Goal: Task Accomplishment & Management: Manage account settings

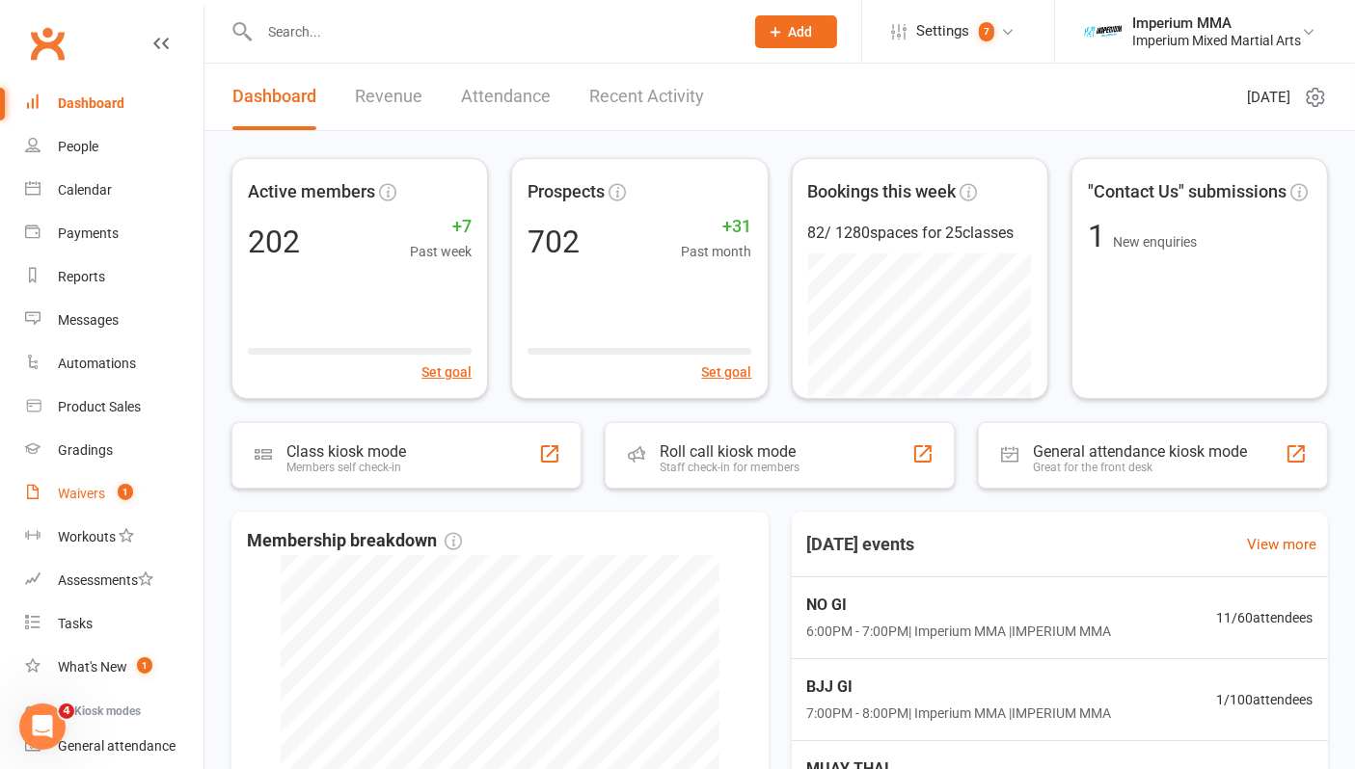
click at [84, 493] on div "Waivers" at bounding box center [81, 493] width 47 height 15
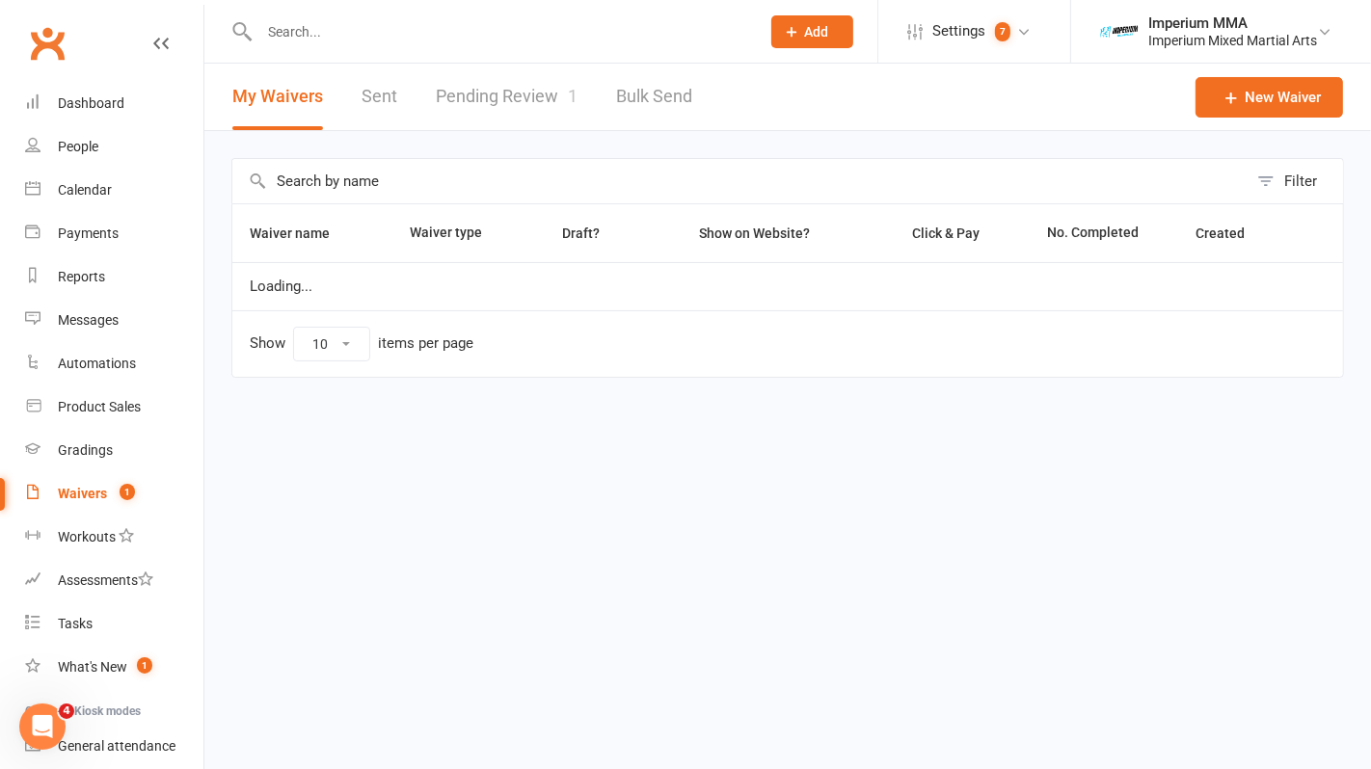
select select "50"
click at [525, 95] on link "Pending Review 1" at bounding box center [507, 97] width 142 height 67
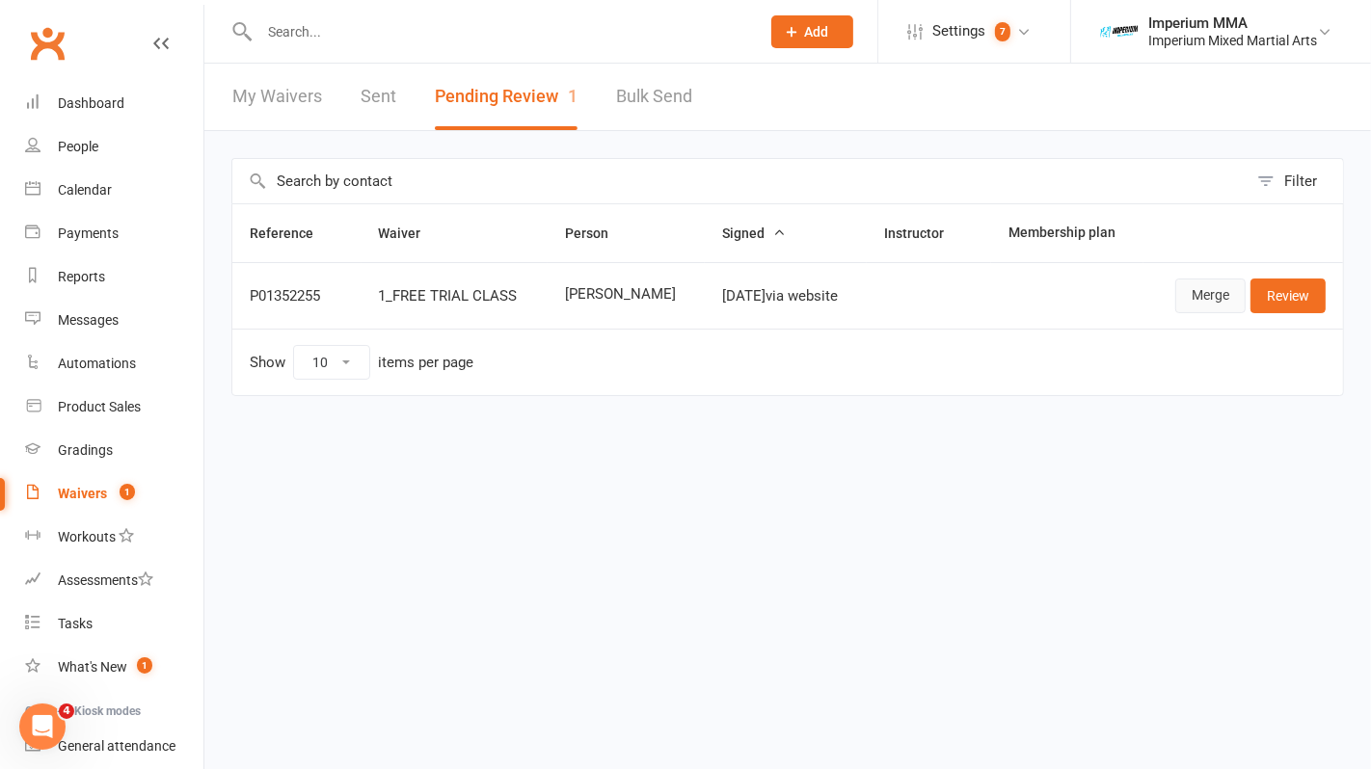
drag, startPoint x: 1212, startPoint y: 286, endPoint x: 1048, endPoint y: 364, distance: 181.6
click at [1212, 286] on link "Merge" at bounding box center [1210, 296] width 70 height 35
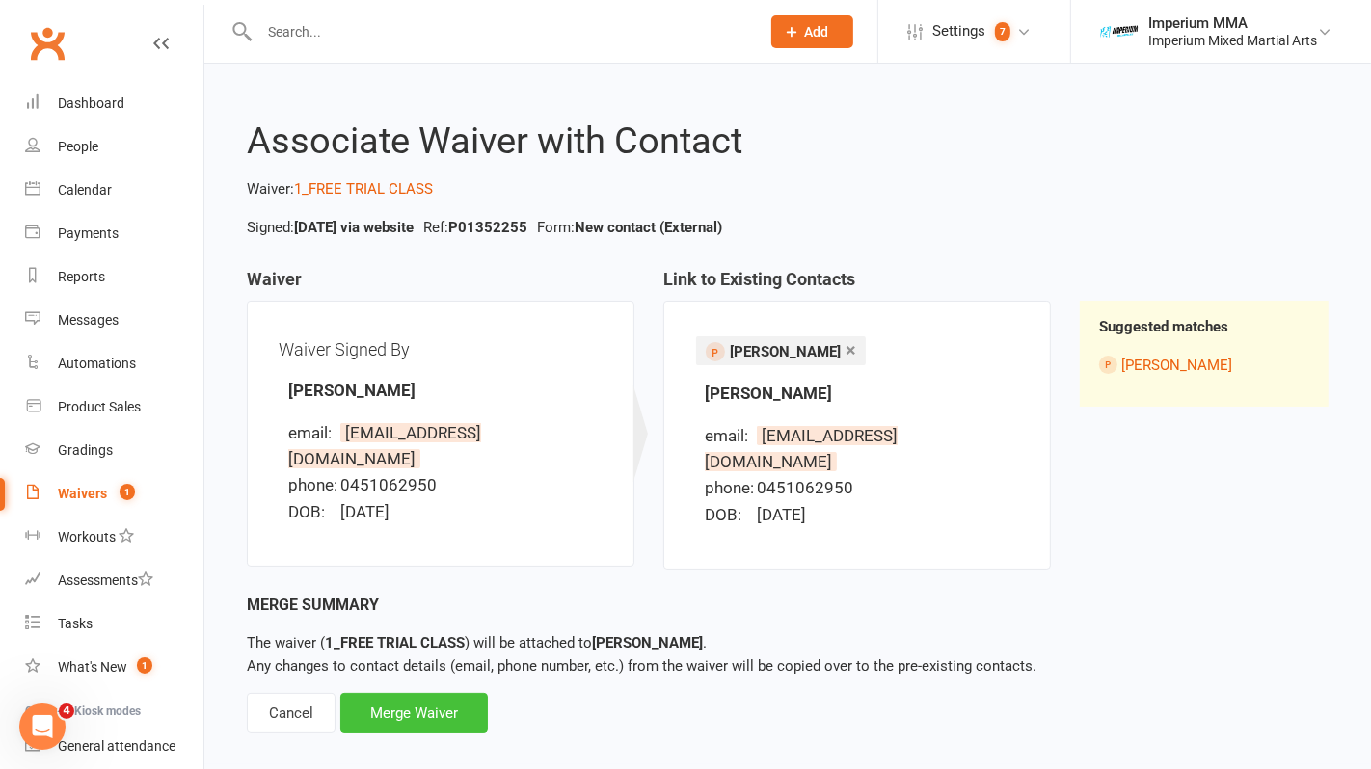
click at [410, 693] on div "Merge Waiver" at bounding box center [414, 713] width 148 height 40
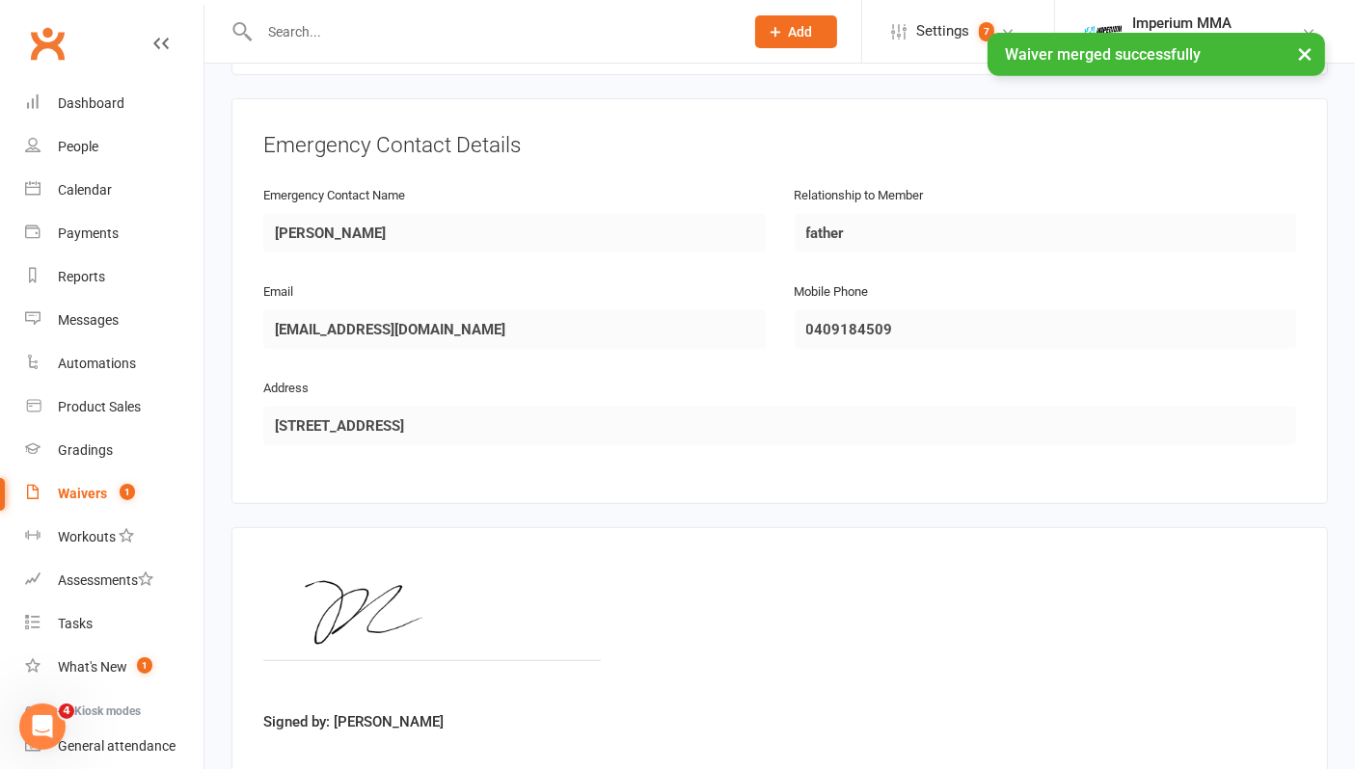
scroll to position [963, 0]
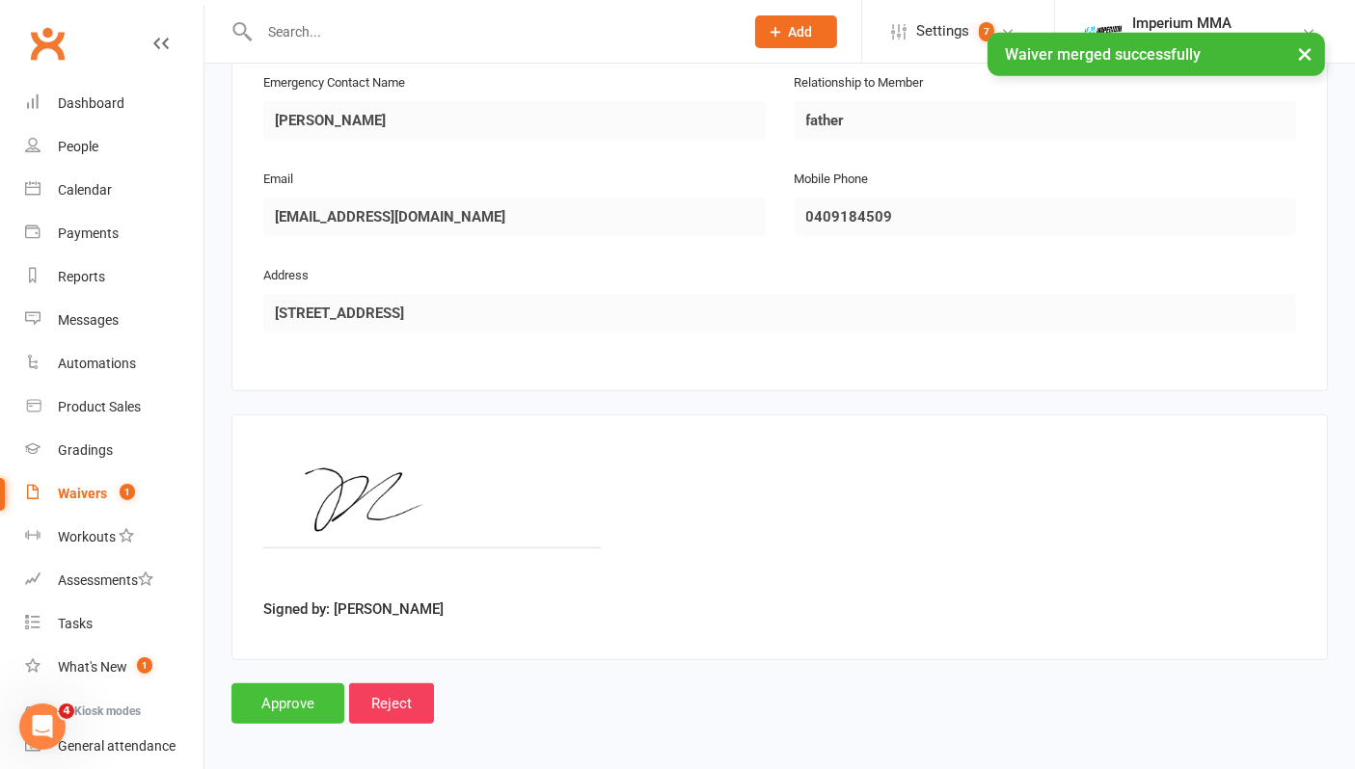
click at [262, 698] on input "Approve" at bounding box center [287, 704] width 113 height 40
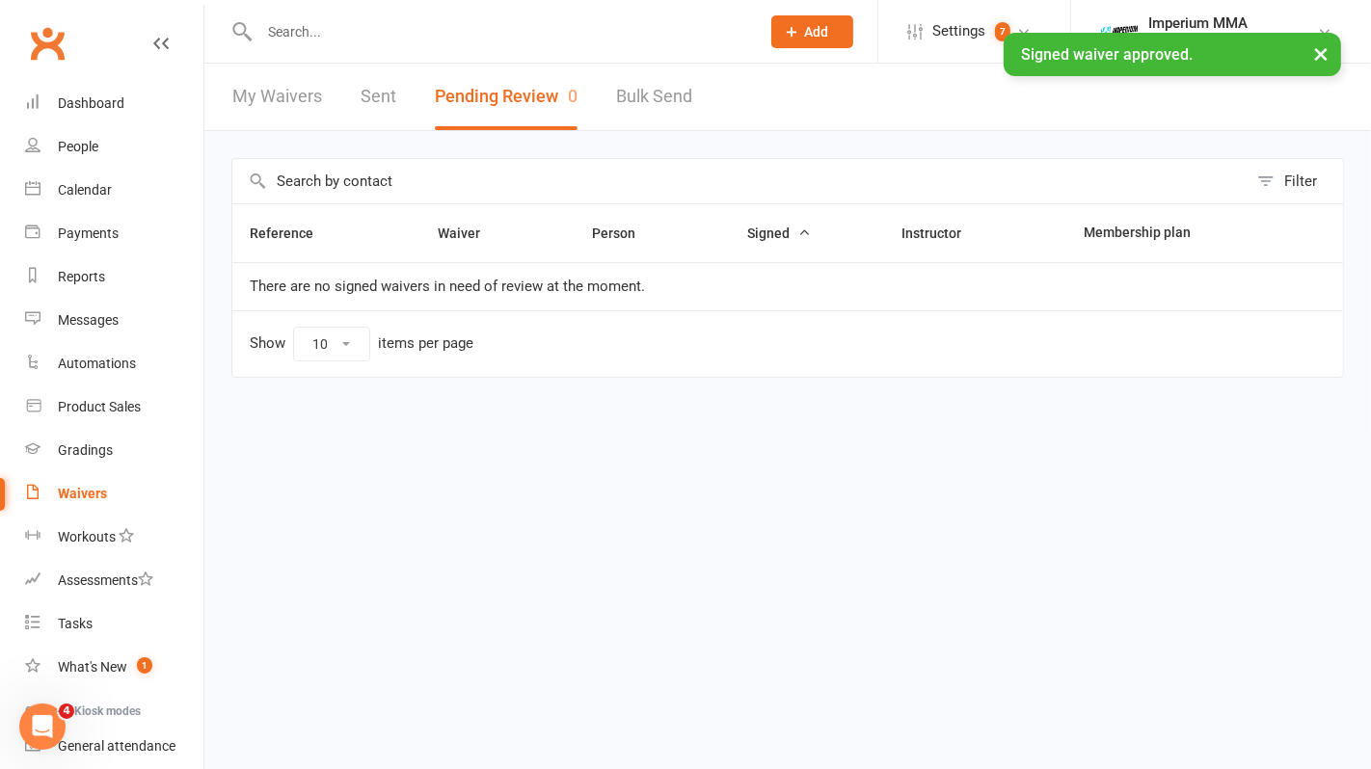
click at [381, 33] on div "× Signed waiver approved." at bounding box center [673, 33] width 1346 height 0
click at [364, 30] on input "text" at bounding box center [500, 31] width 493 height 27
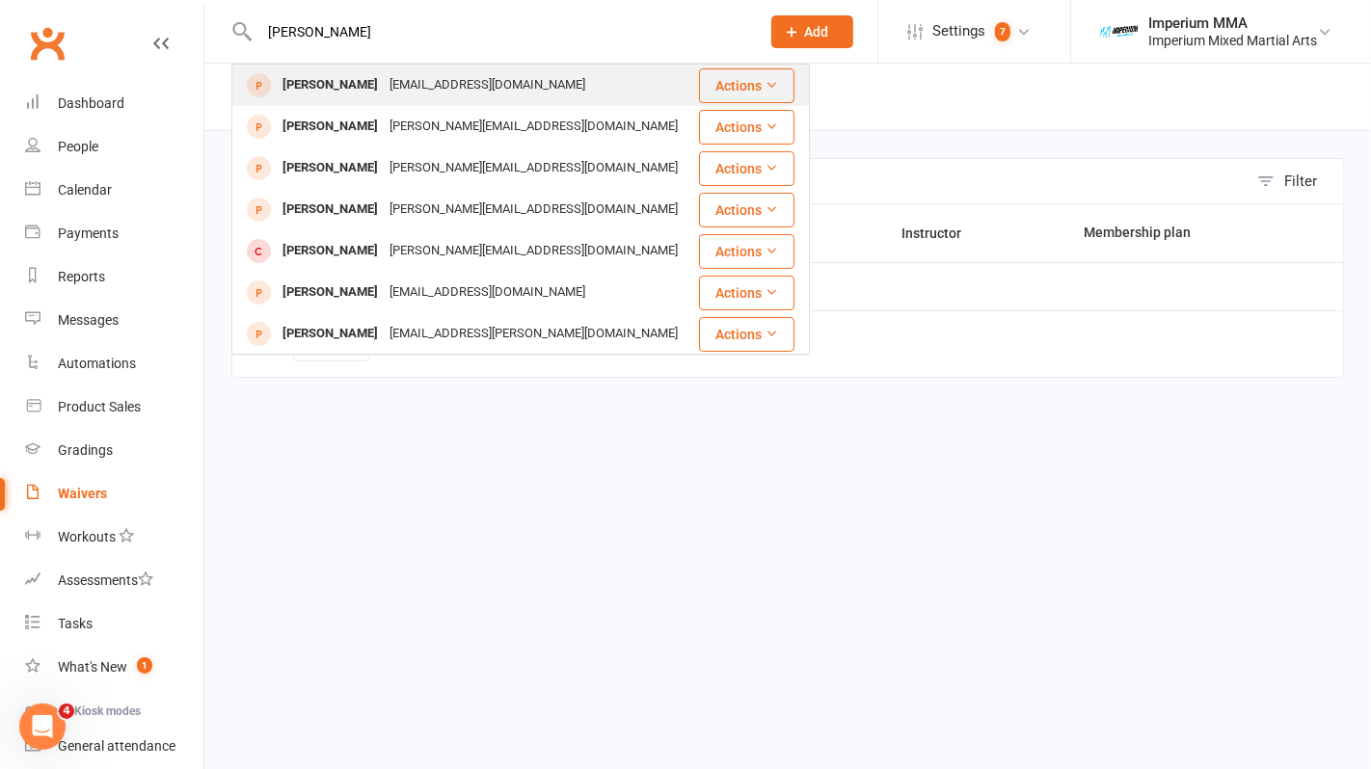
type input "[PERSON_NAME]"
click at [345, 95] on div "[PERSON_NAME]" at bounding box center [330, 85] width 107 height 28
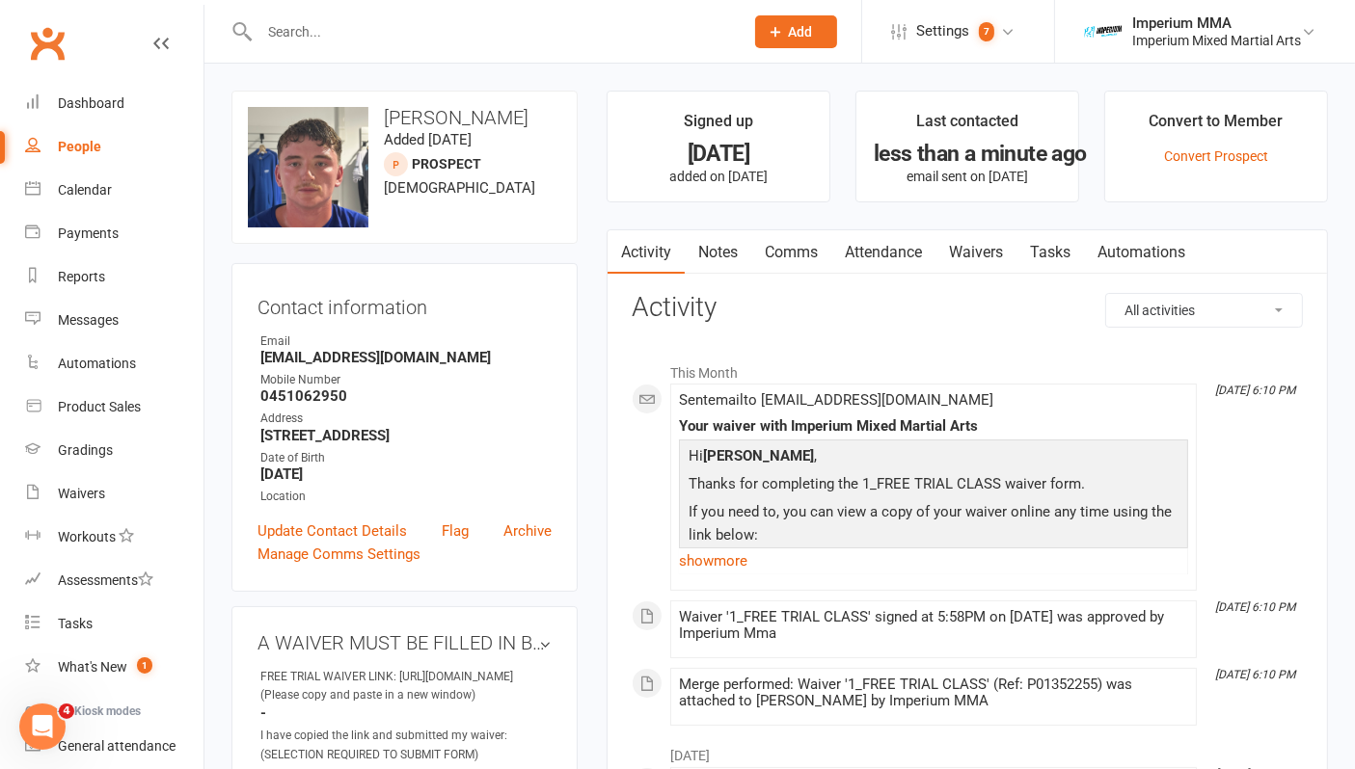
click at [908, 249] on link "Attendance" at bounding box center [883, 252] width 104 height 44
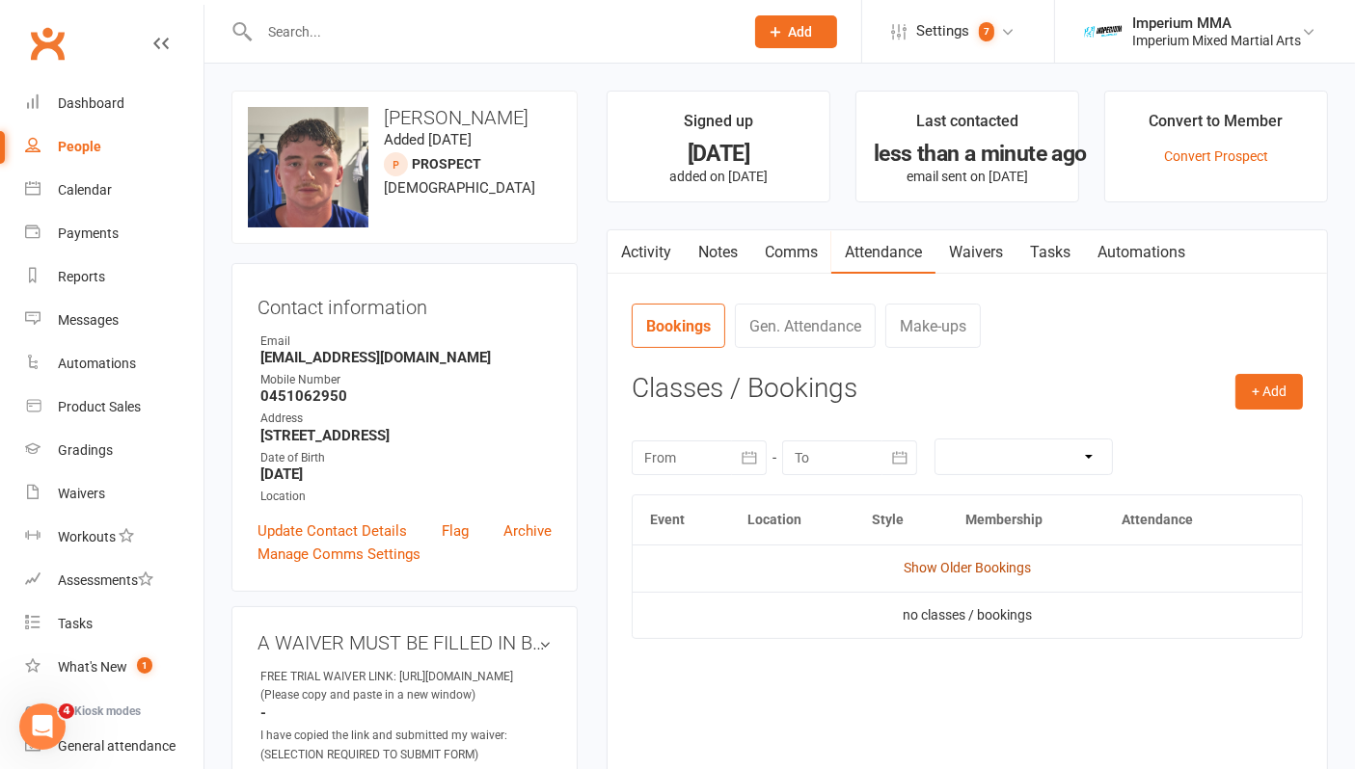
click at [984, 567] on link "Show Older Bookings" at bounding box center [966, 567] width 127 height 15
click at [953, 565] on link "Hide Older Bookings" at bounding box center [967, 567] width 121 height 15
click at [950, 564] on link "Show Older Bookings" at bounding box center [966, 567] width 127 height 15
drag, startPoint x: 924, startPoint y: 465, endPoint x: 853, endPoint y: 449, distance: 72.1
drag, startPoint x: 853, startPoint y: 449, endPoint x: 812, endPoint y: 666, distance: 220.9
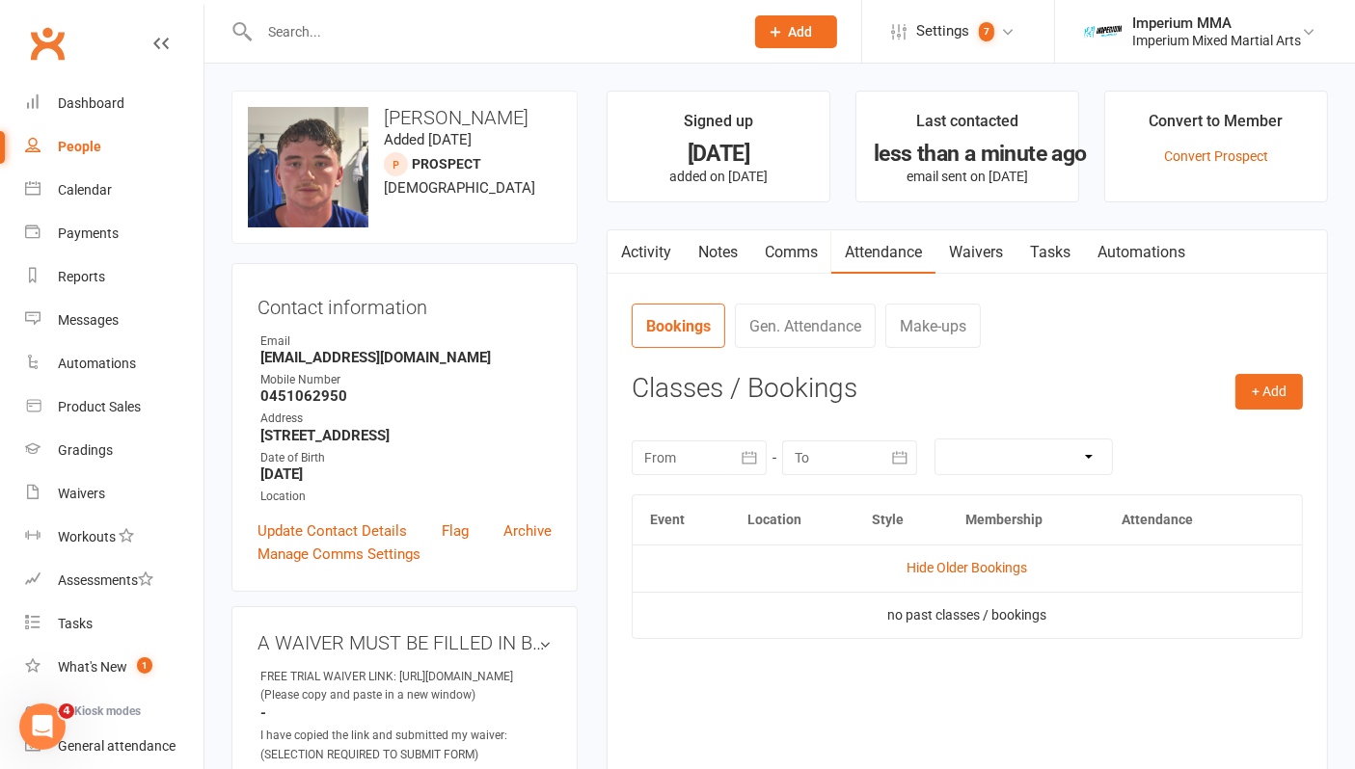
click at [812, 666] on div "Event Location Style Membership Attendance Hide Older Bookings no past classes …" at bounding box center [967, 629] width 671 height 268
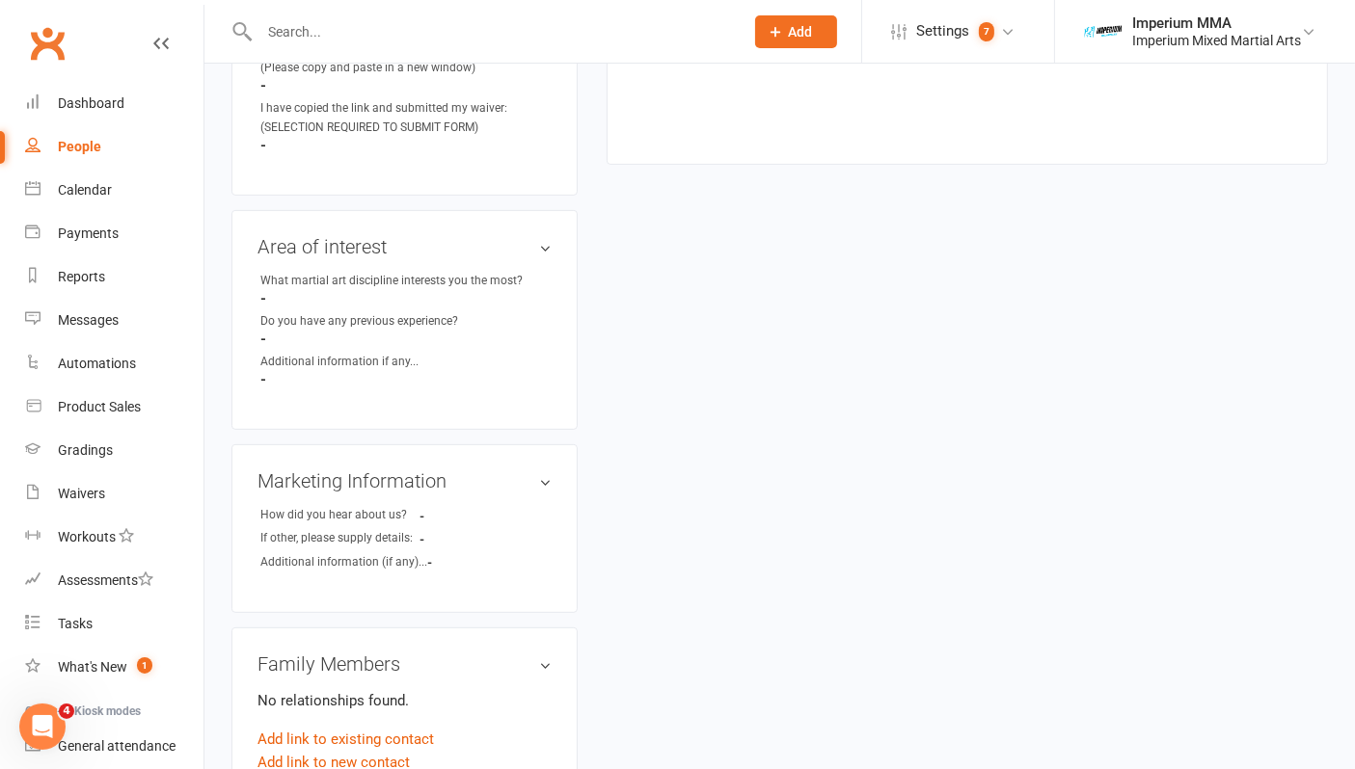
scroll to position [749, 0]
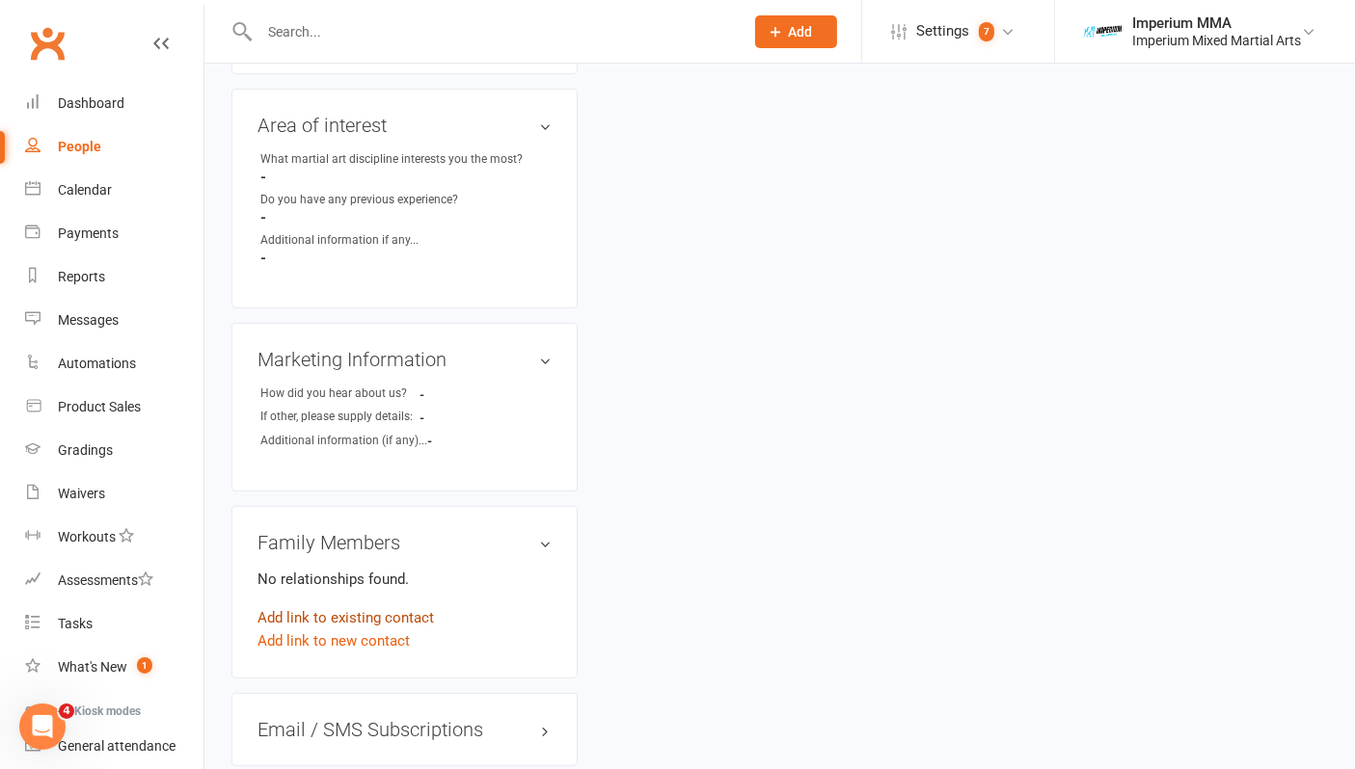
click at [340, 630] on link "Add link to existing contact" at bounding box center [345, 618] width 176 height 23
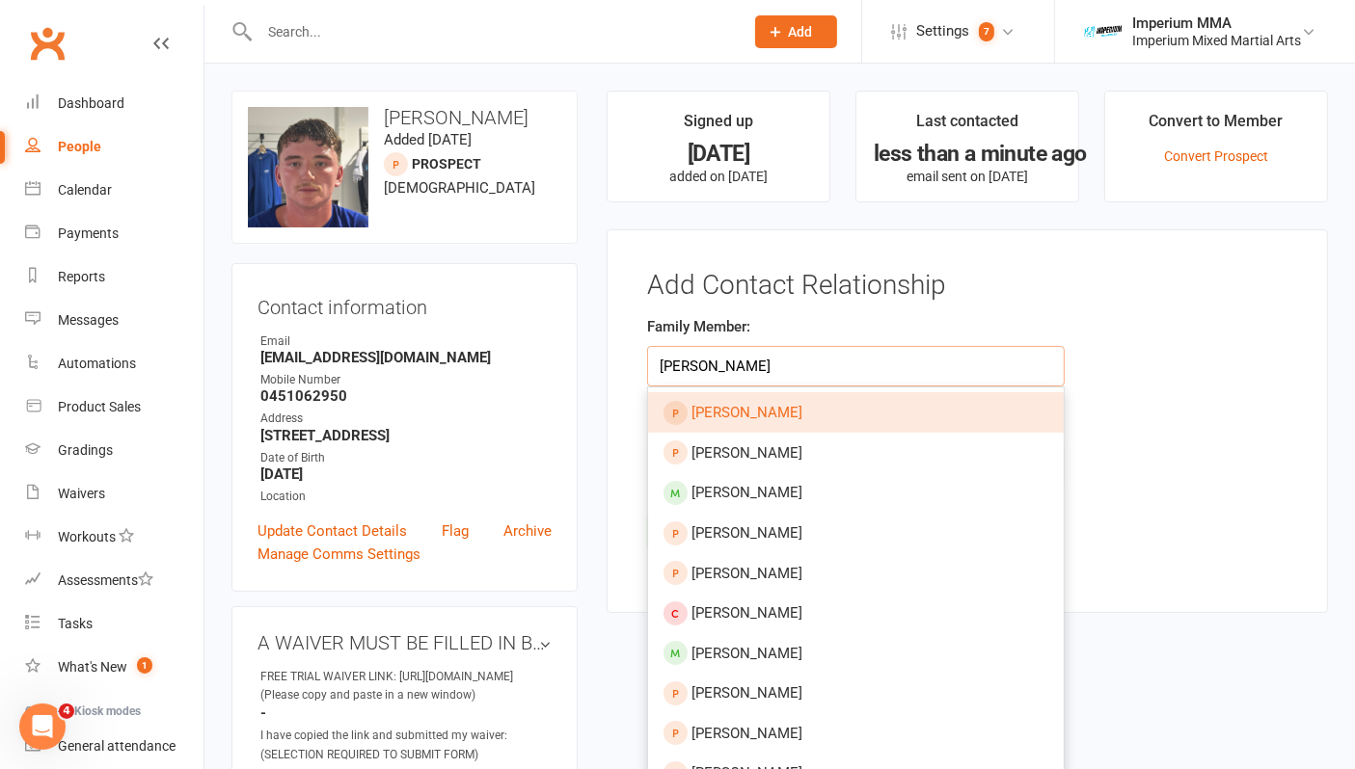
type input "[PERSON_NAME]"
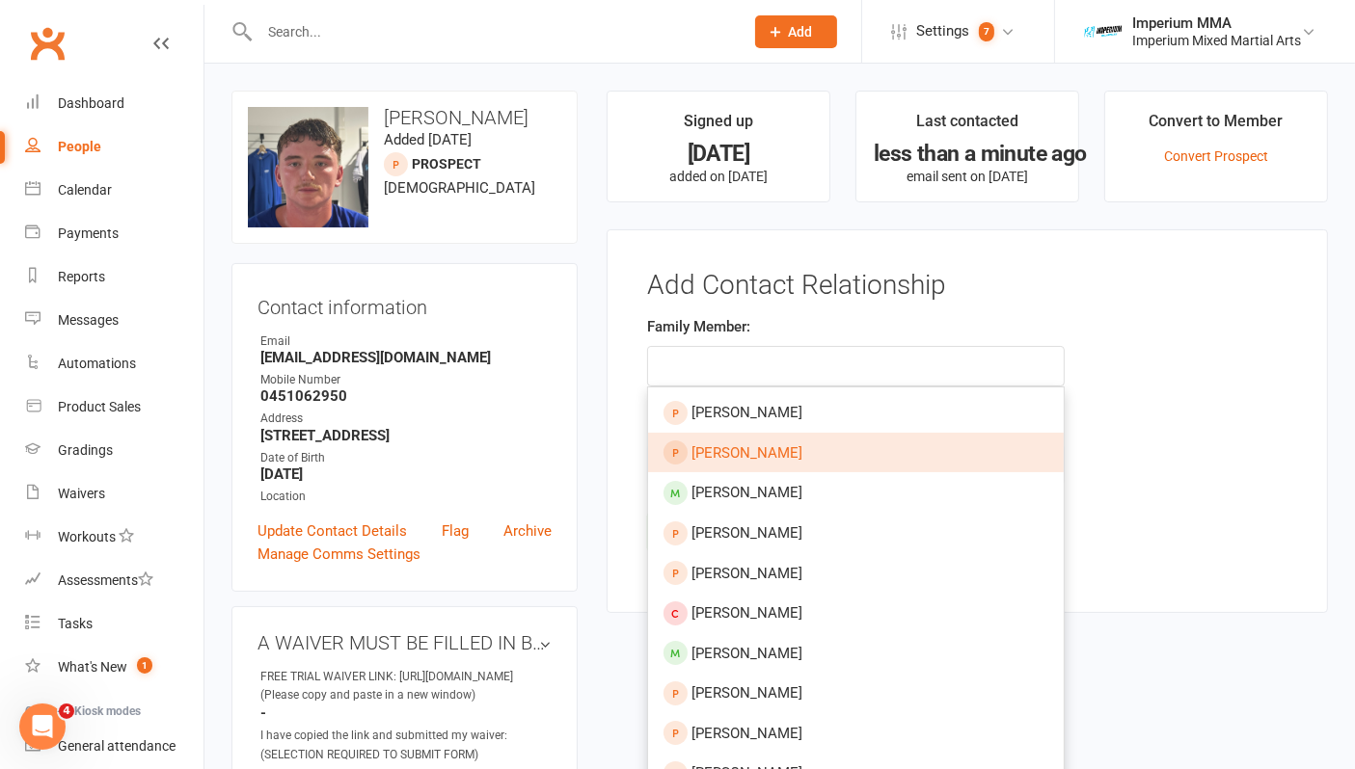
click at [318, 21] on input "text" at bounding box center [492, 31] width 476 height 27
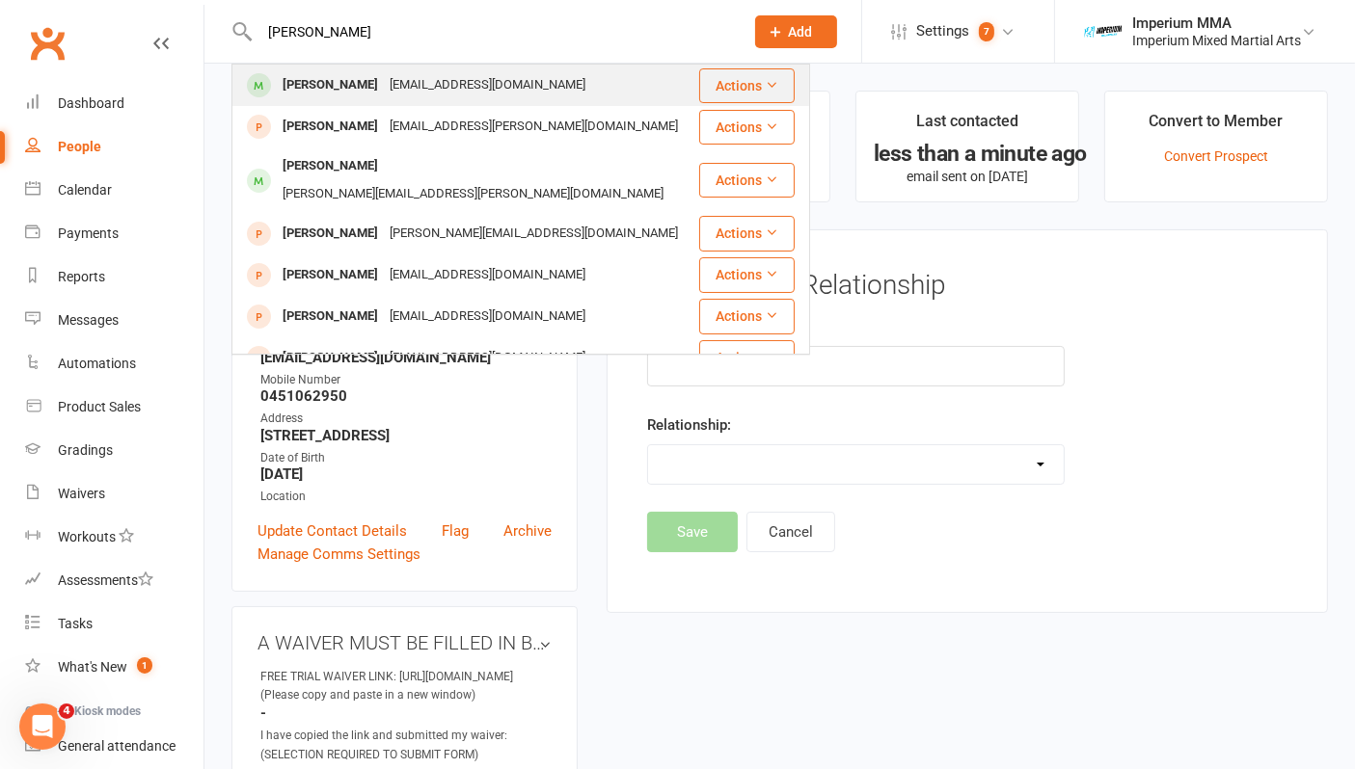
type input "[PERSON_NAME]"
click at [322, 79] on div "[PERSON_NAME]" at bounding box center [330, 85] width 107 height 28
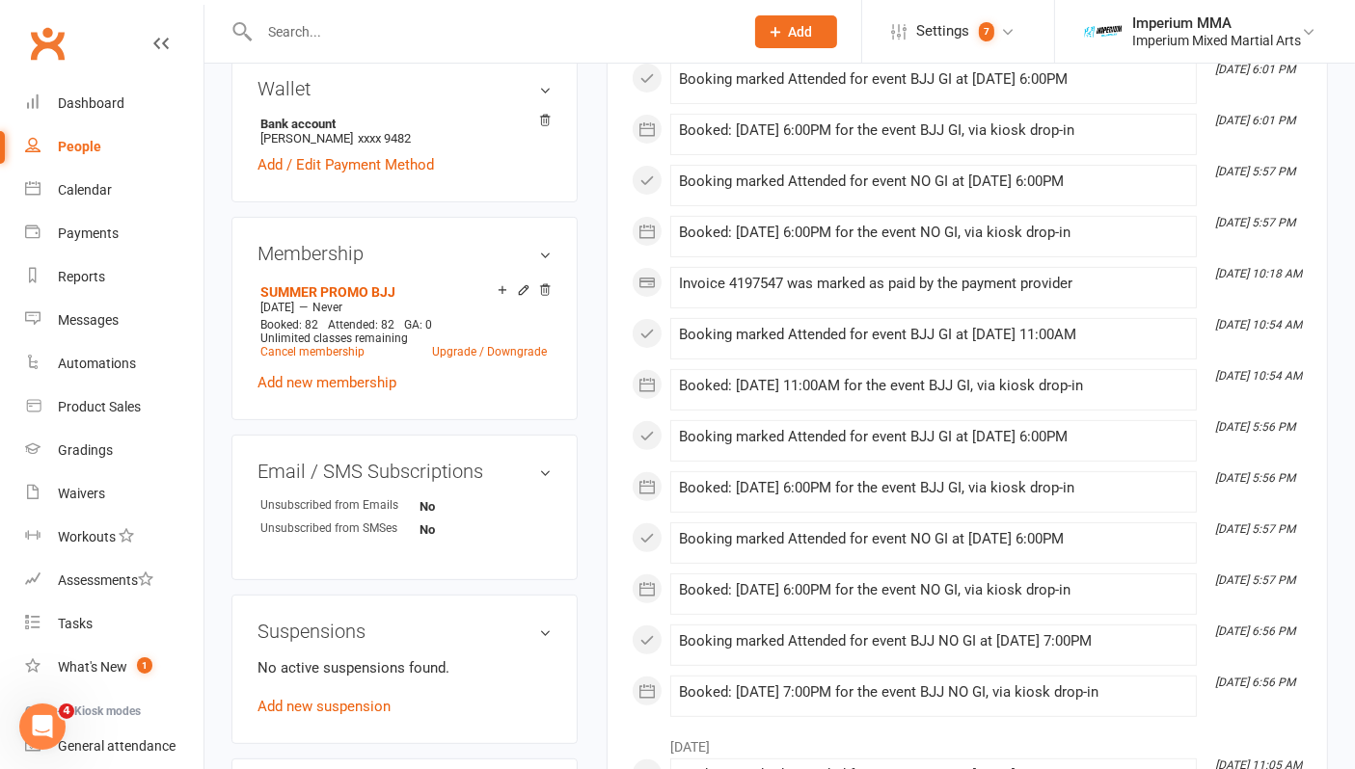
scroll to position [749, 0]
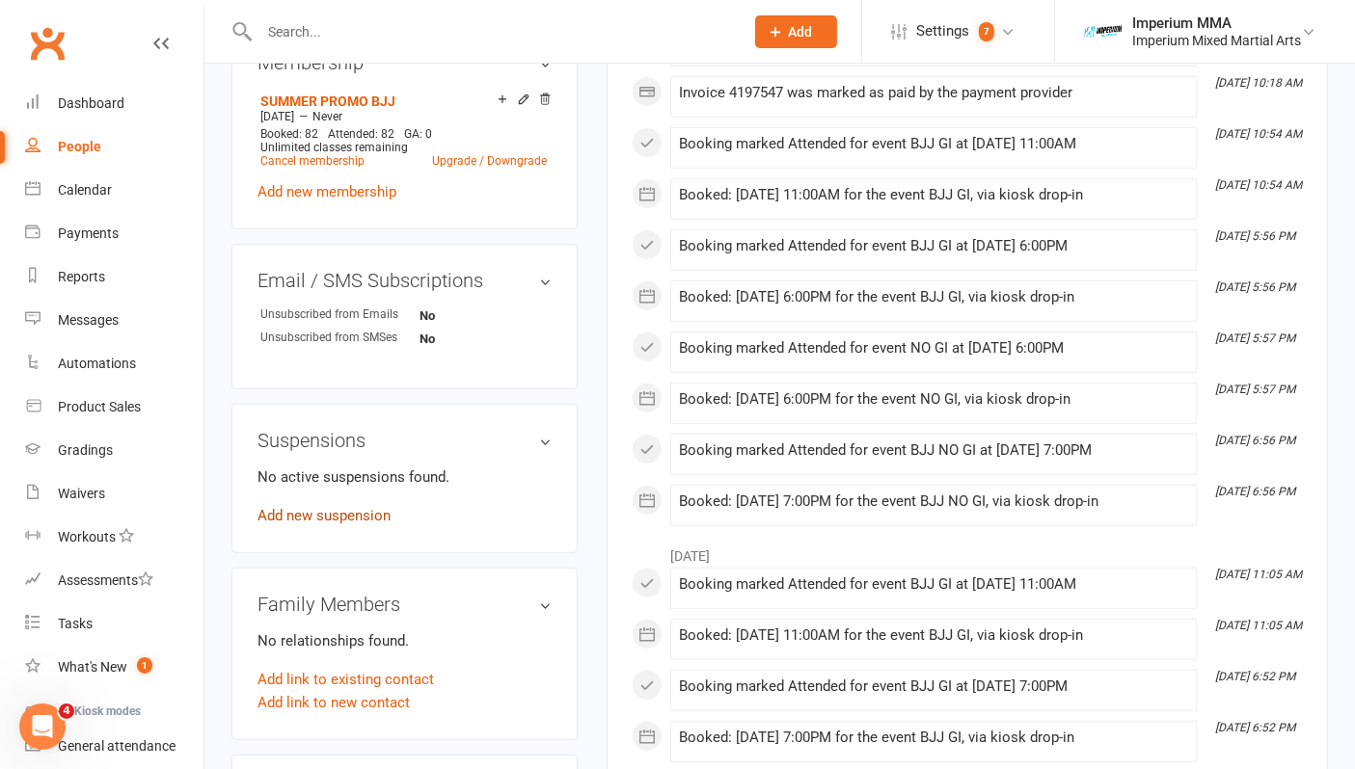
click at [364, 518] on link "Add new suspension" at bounding box center [323, 515] width 133 height 17
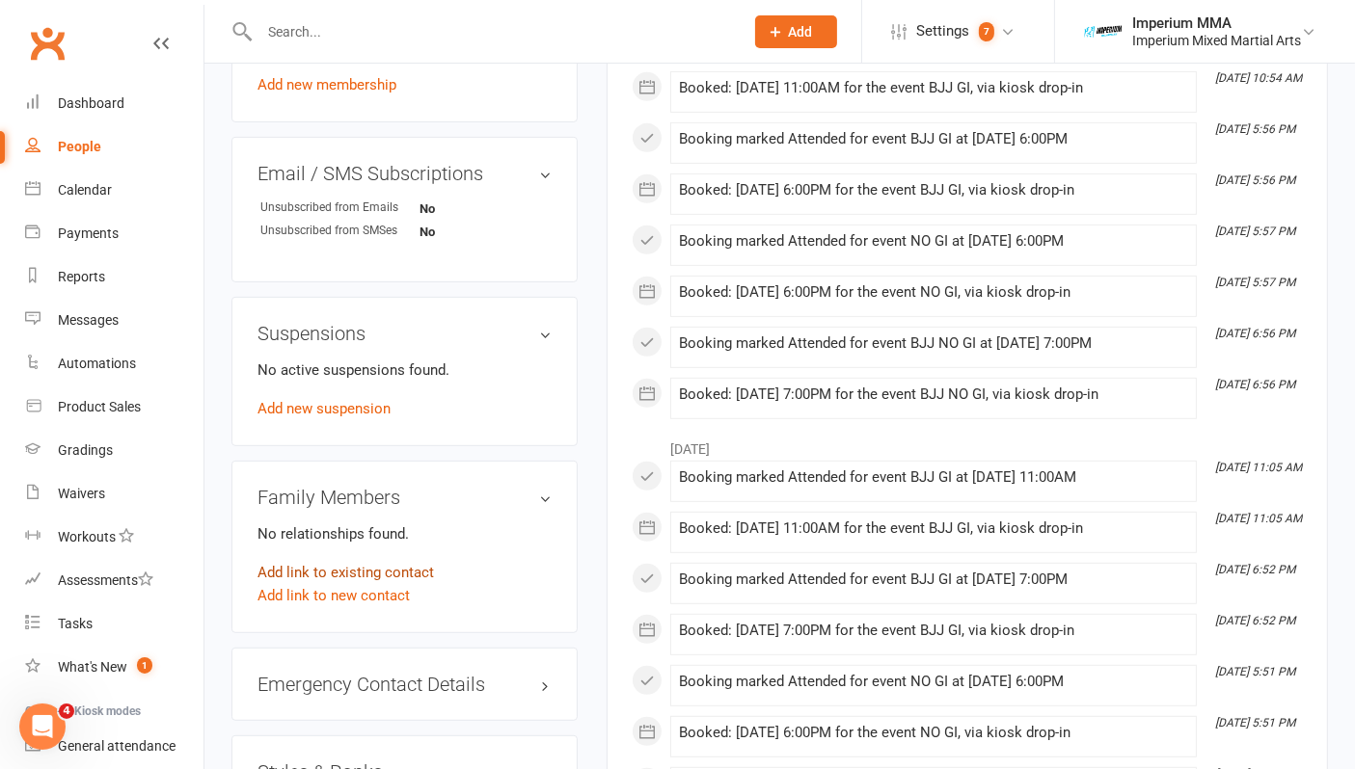
click at [381, 567] on link "Add link to existing contact" at bounding box center [345, 572] width 176 height 23
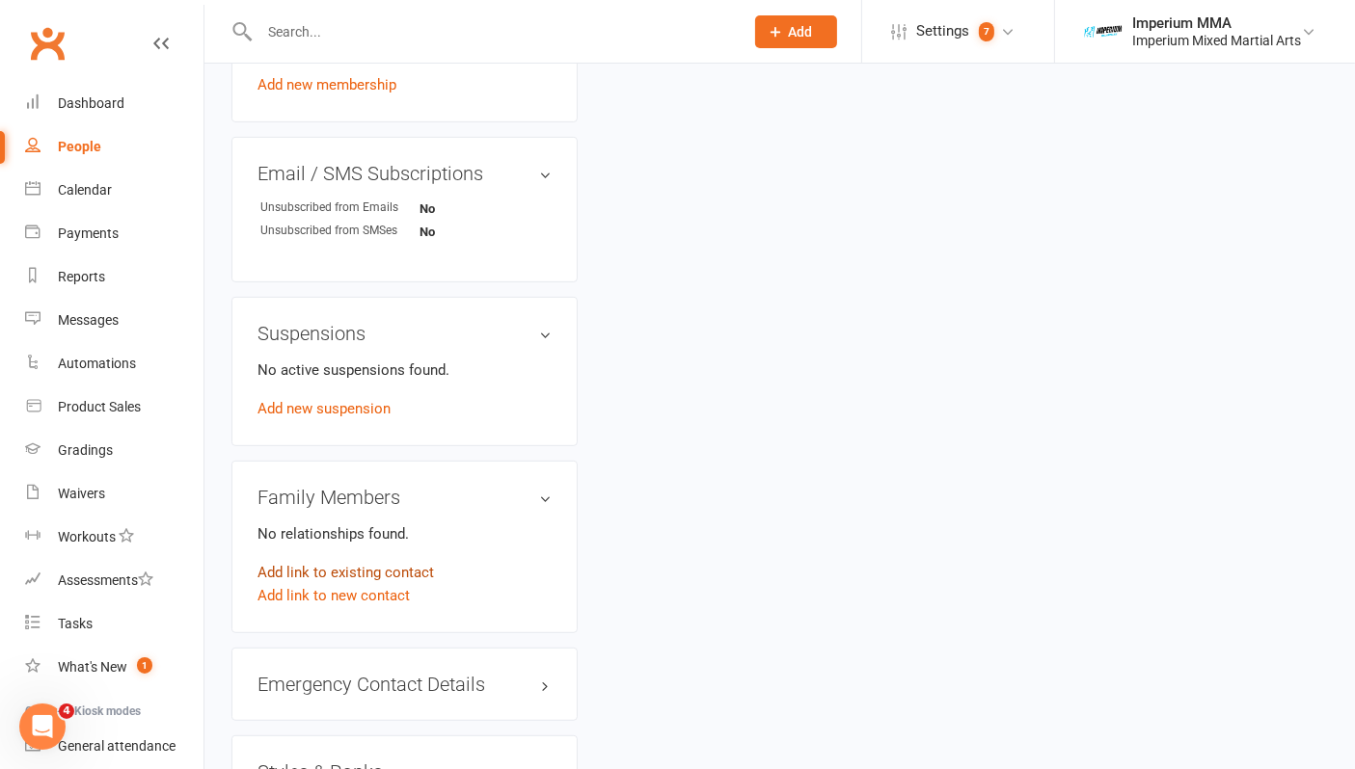
scroll to position [9, 0]
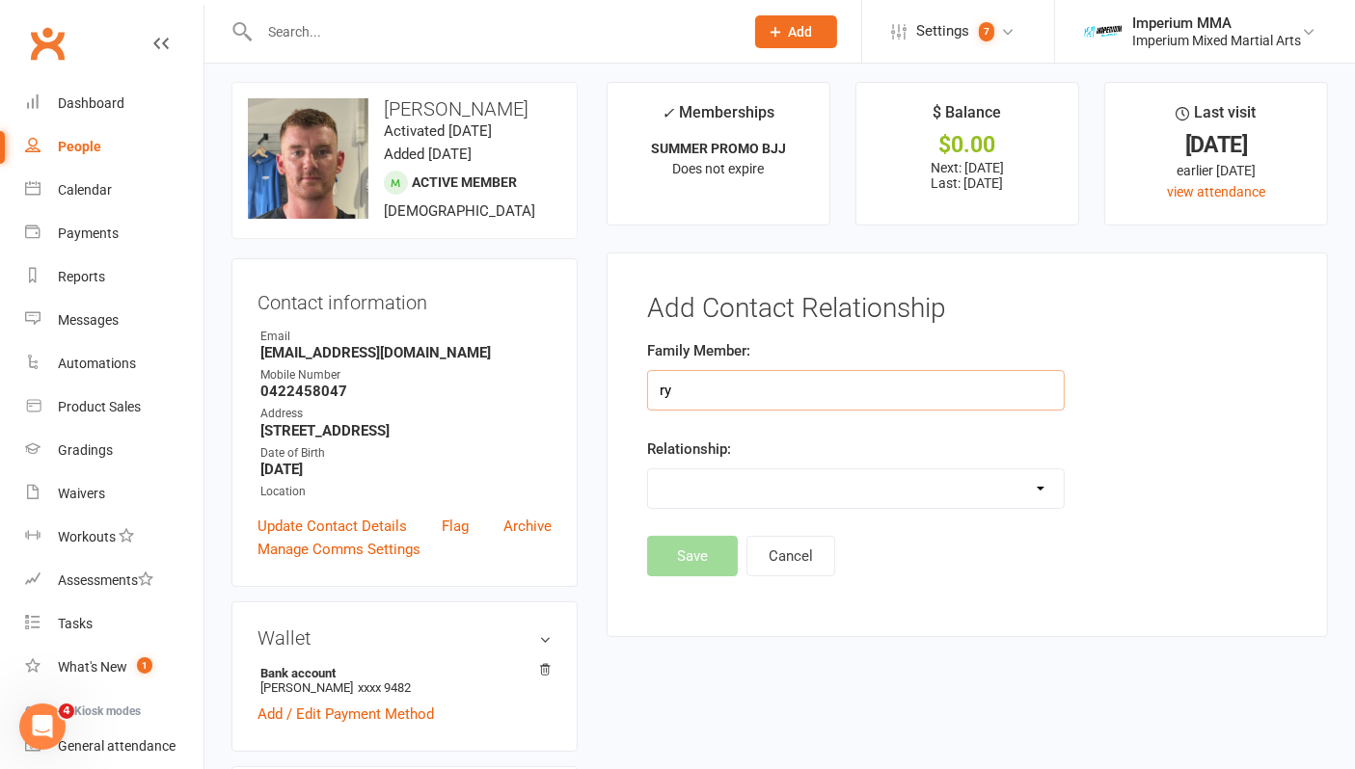
type input "r"
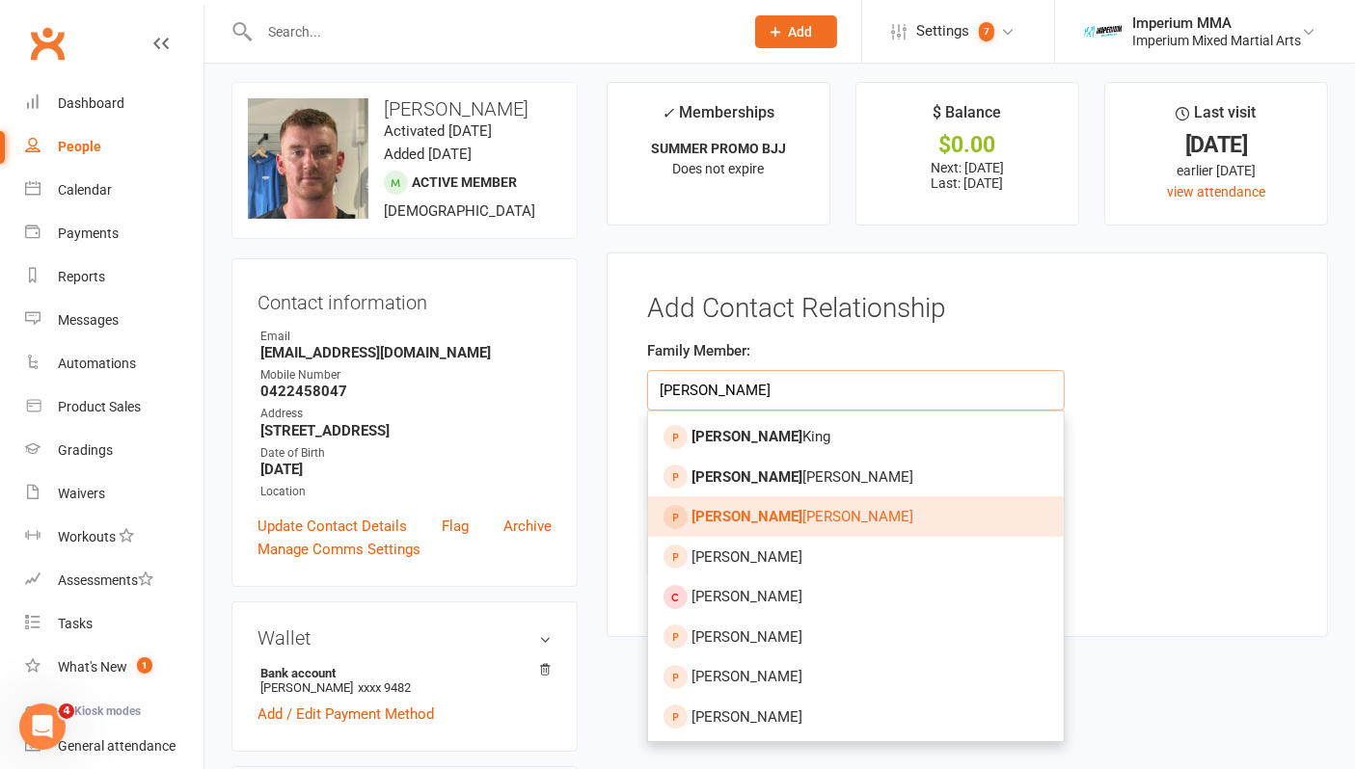
type input "[PERSON_NAME]"
click at [764, 504] on link "[PERSON_NAME]" at bounding box center [856, 517] width 416 height 40
type input "[PERSON_NAME]"
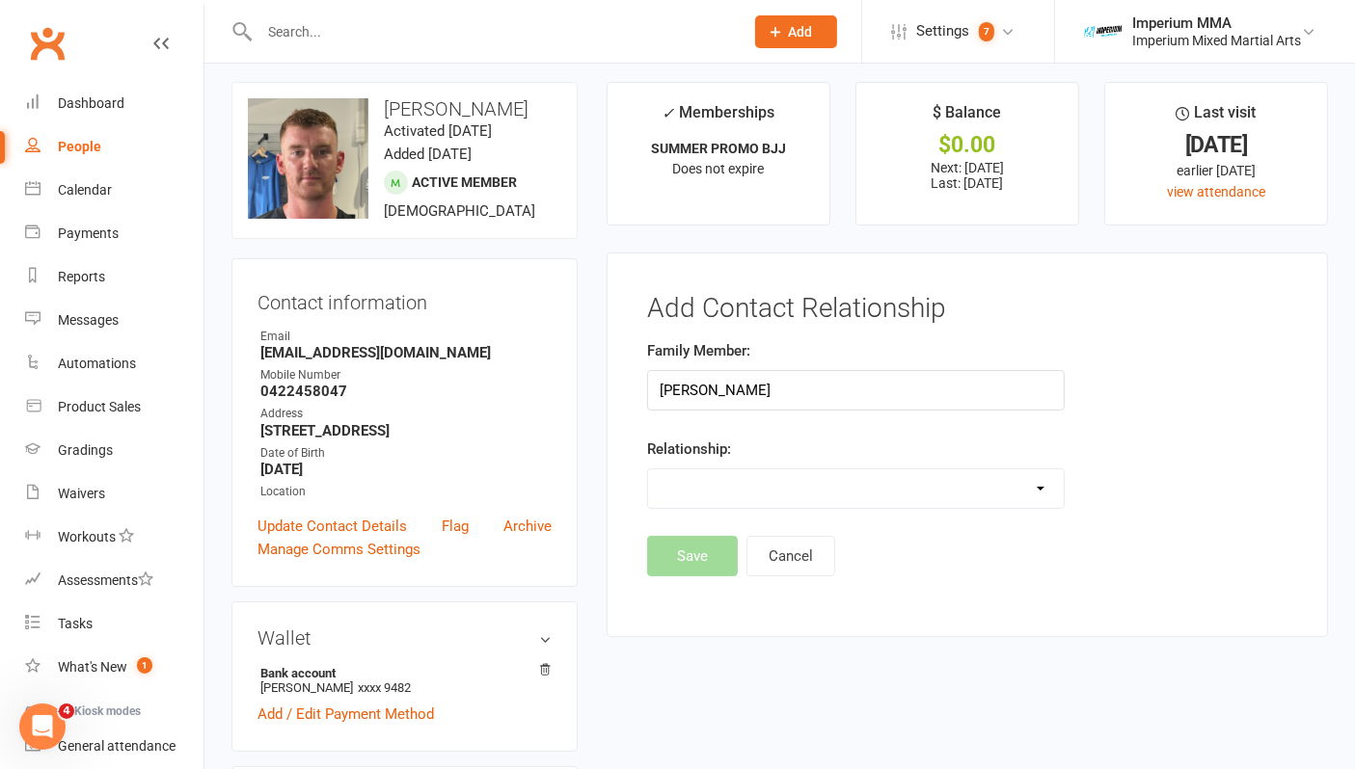
click at [852, 487] on select "Parent / Guardian Child Sibling (parent not in system) Spouse / Partner Cousin …" at bounding box center [856, 489] width 416 height 39
select select "2"
click at [648, 470] on select "Parent / Guardian Child Sibling (parent not in system) Spouse / Partner Cousin …" at bounding box center [856, 489] width 416 height 39
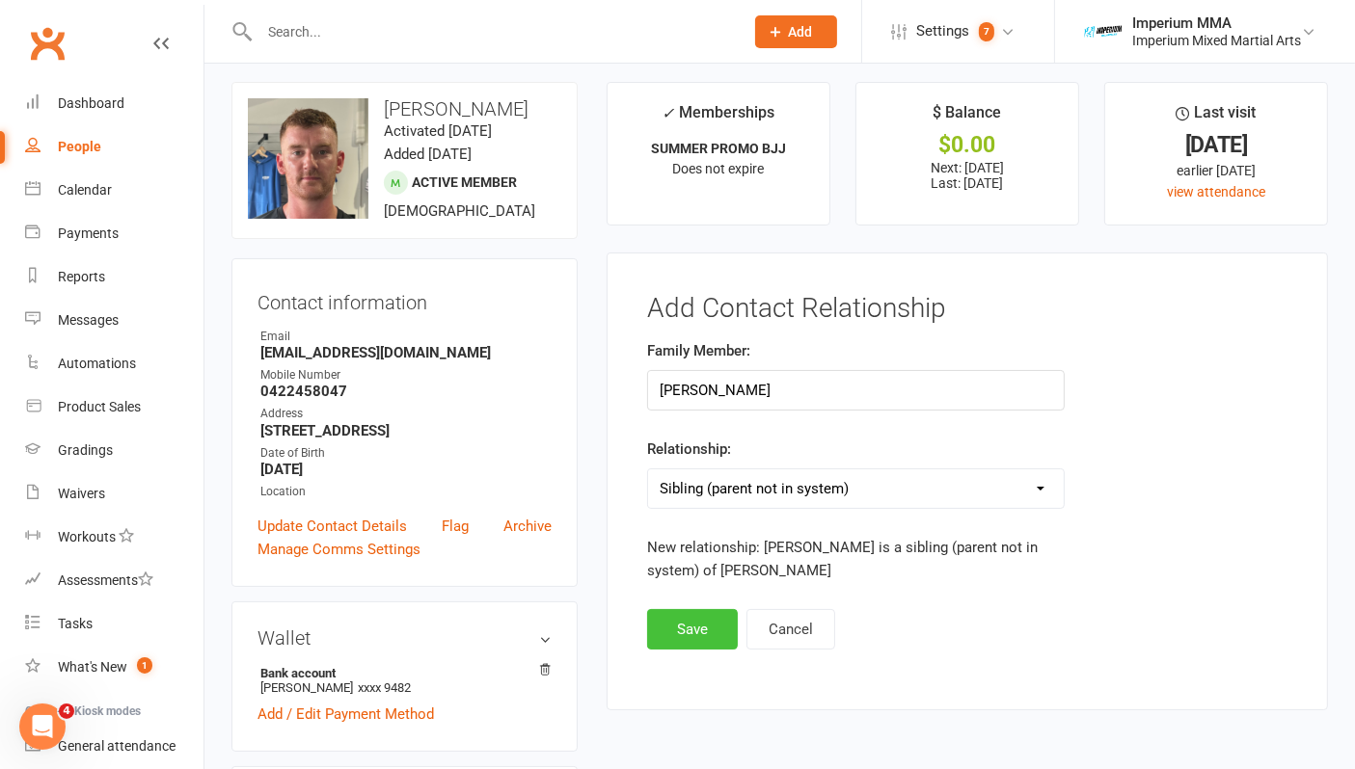
click at [695, 631] on button "Save" at bounding box center [692, 629] width 91 height 40
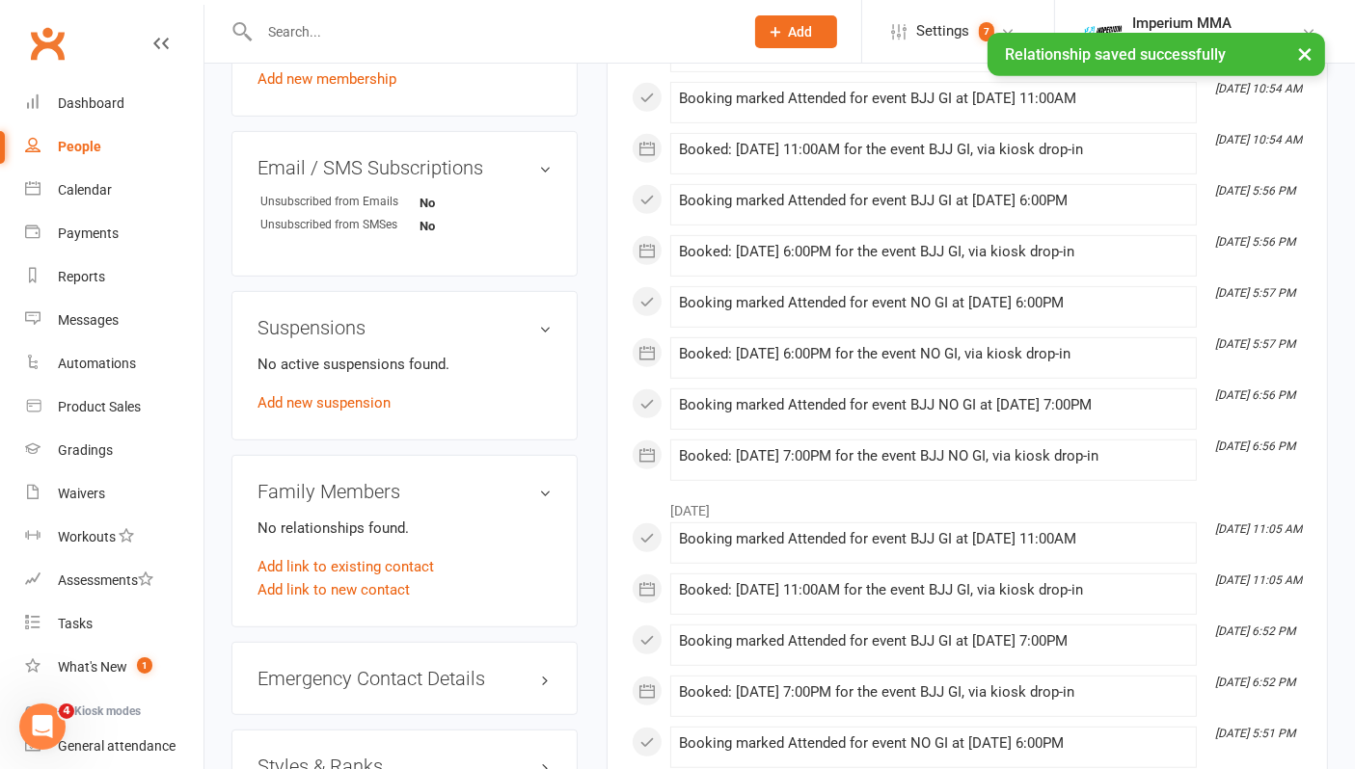
scroll to position [866, 0]
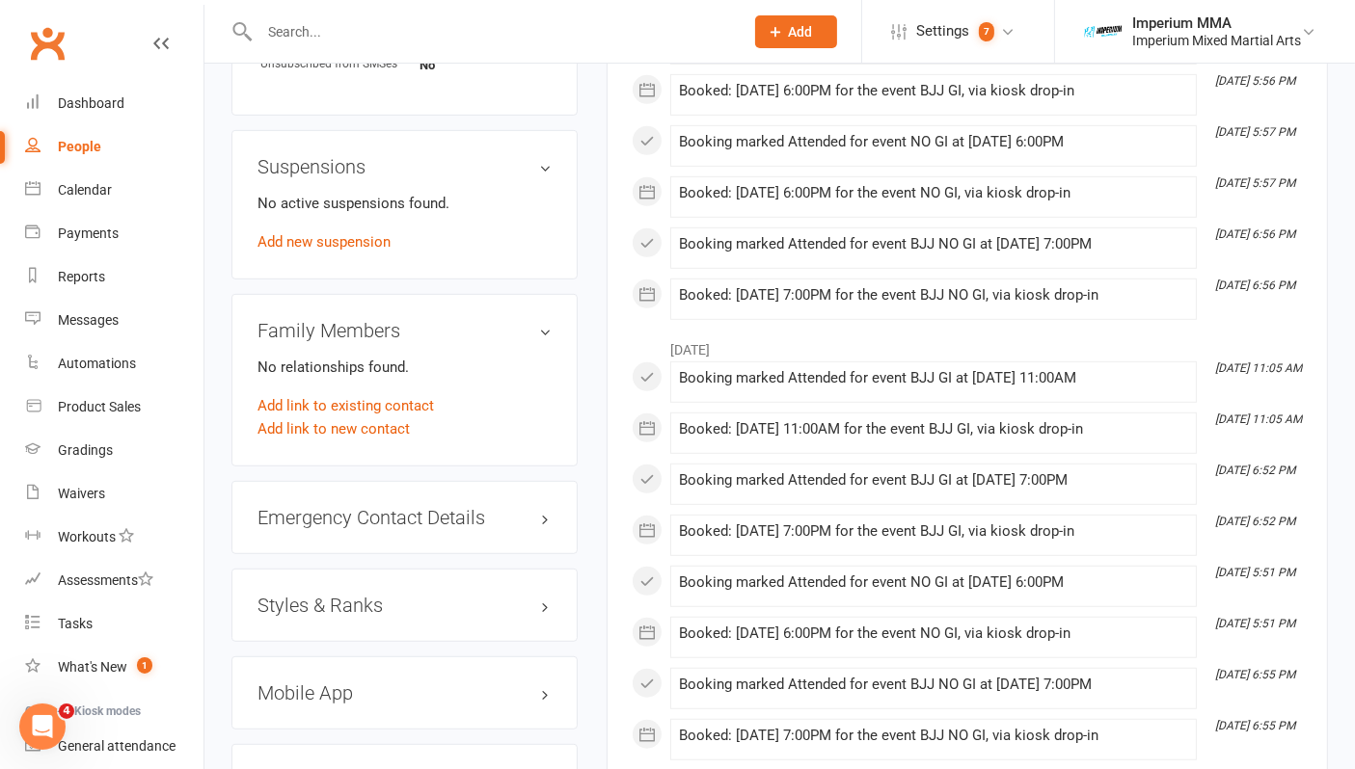
scroll to position [1071, 0]
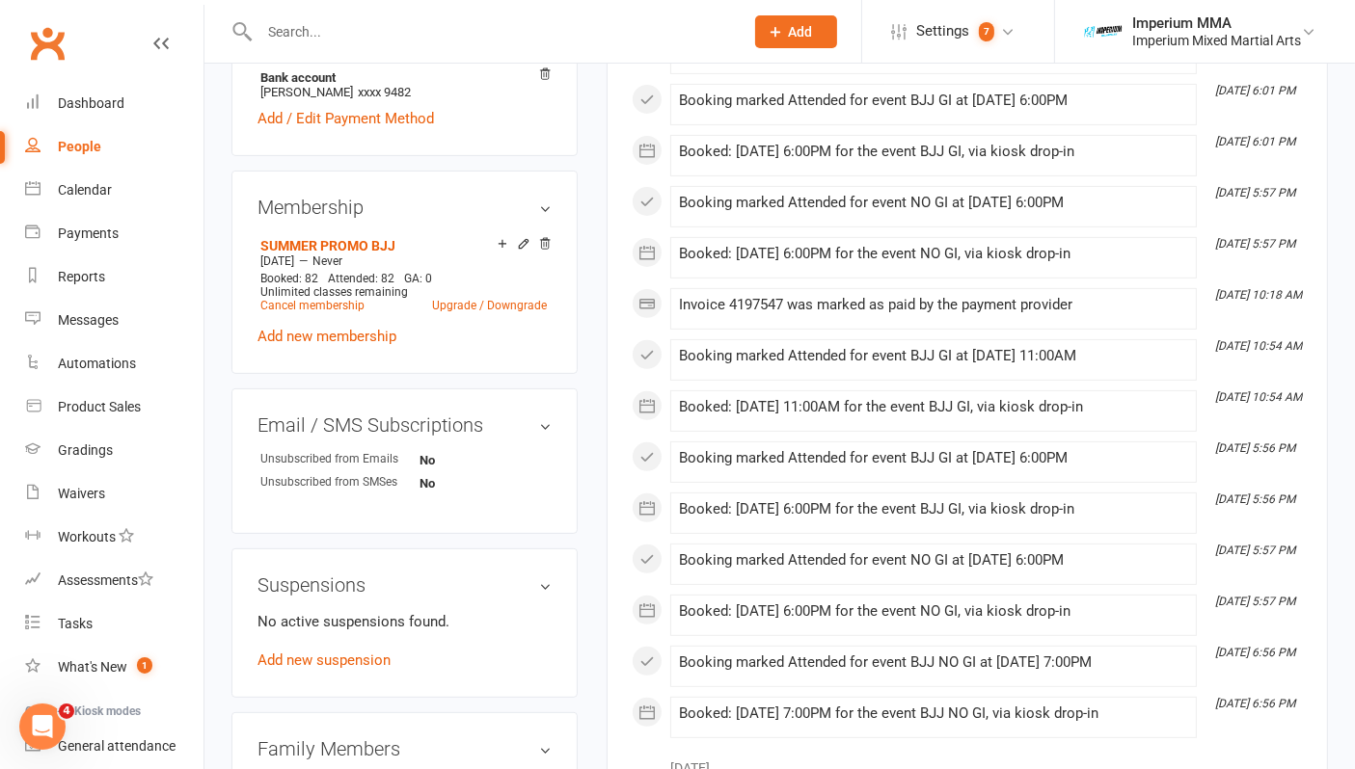
scroll to position [856, 0]
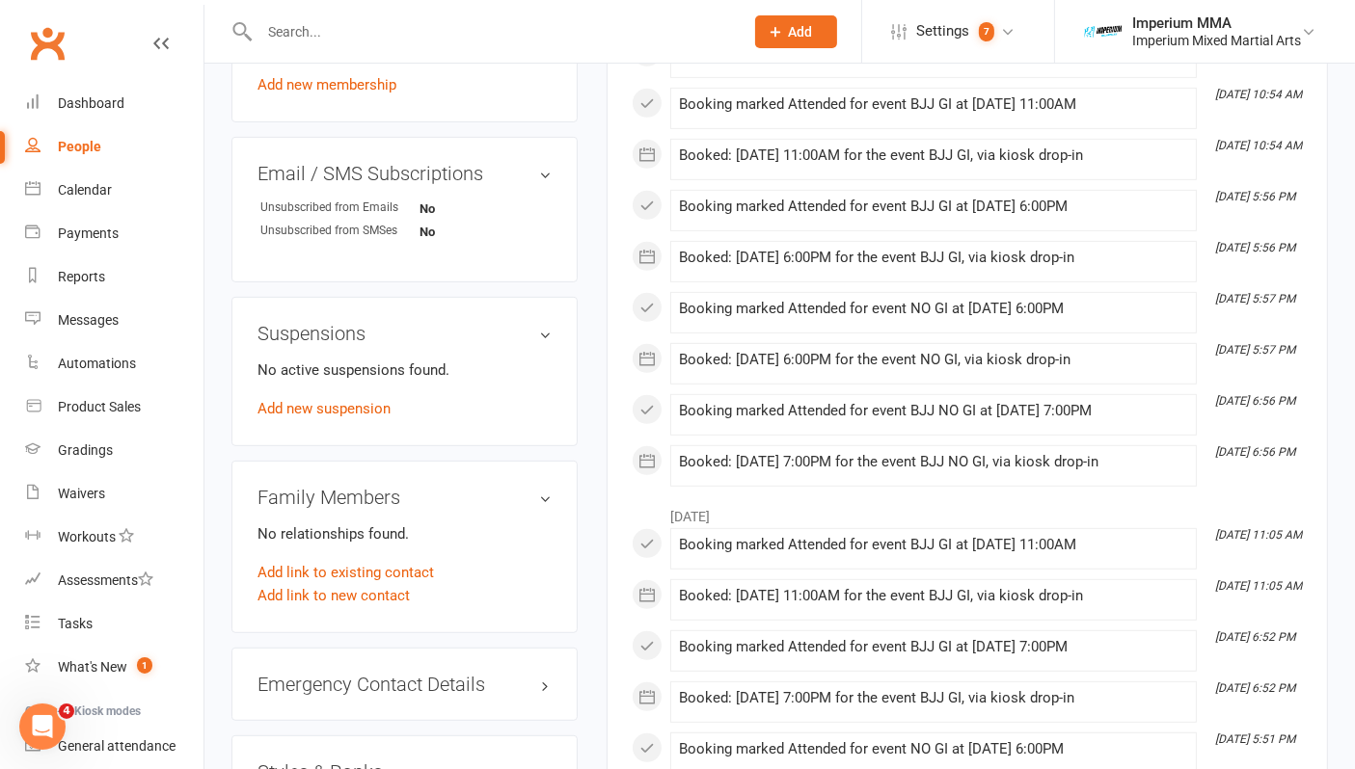
click at [532, 494] on h3 "Family Members" at bounding box center [404, 497] width 294 height 21
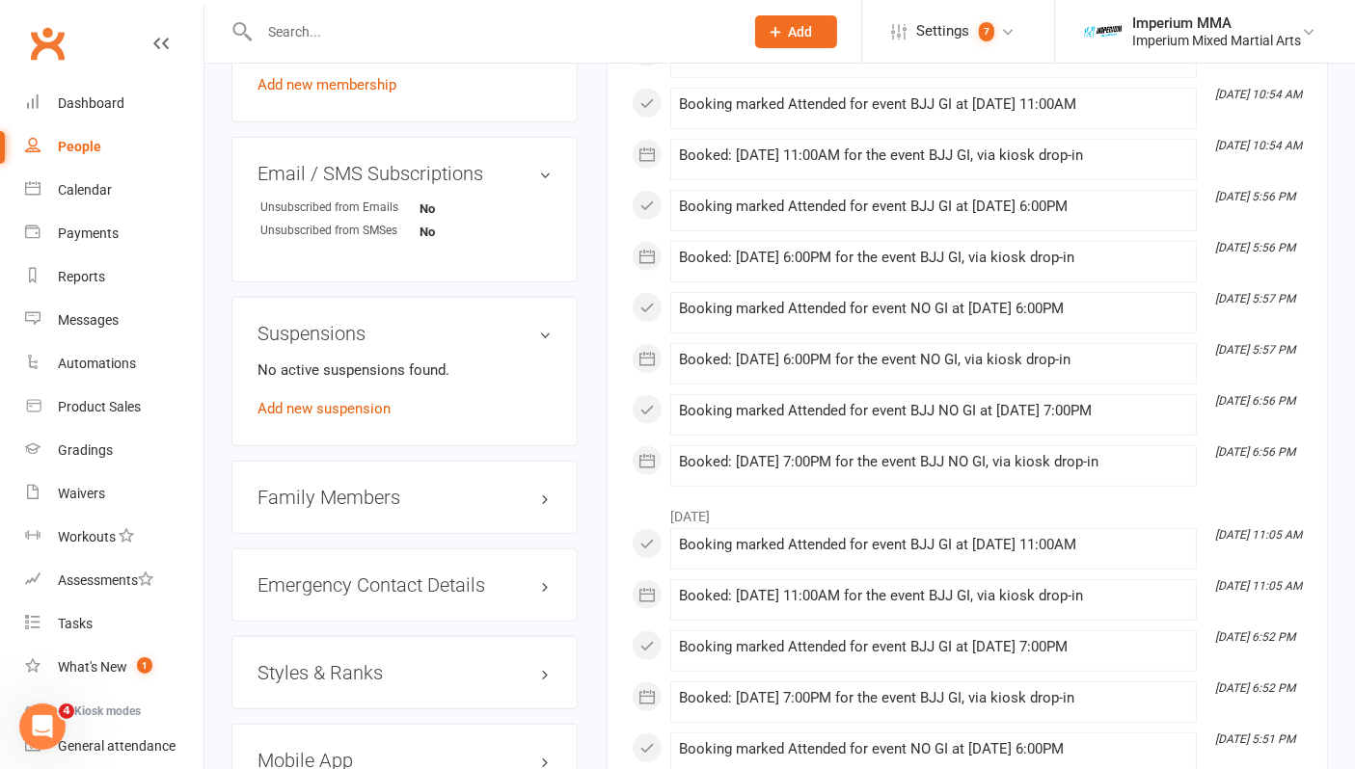
click at [534, 495] on h3 "Family Members" at bounding box center [404, 497] width 294 height 21
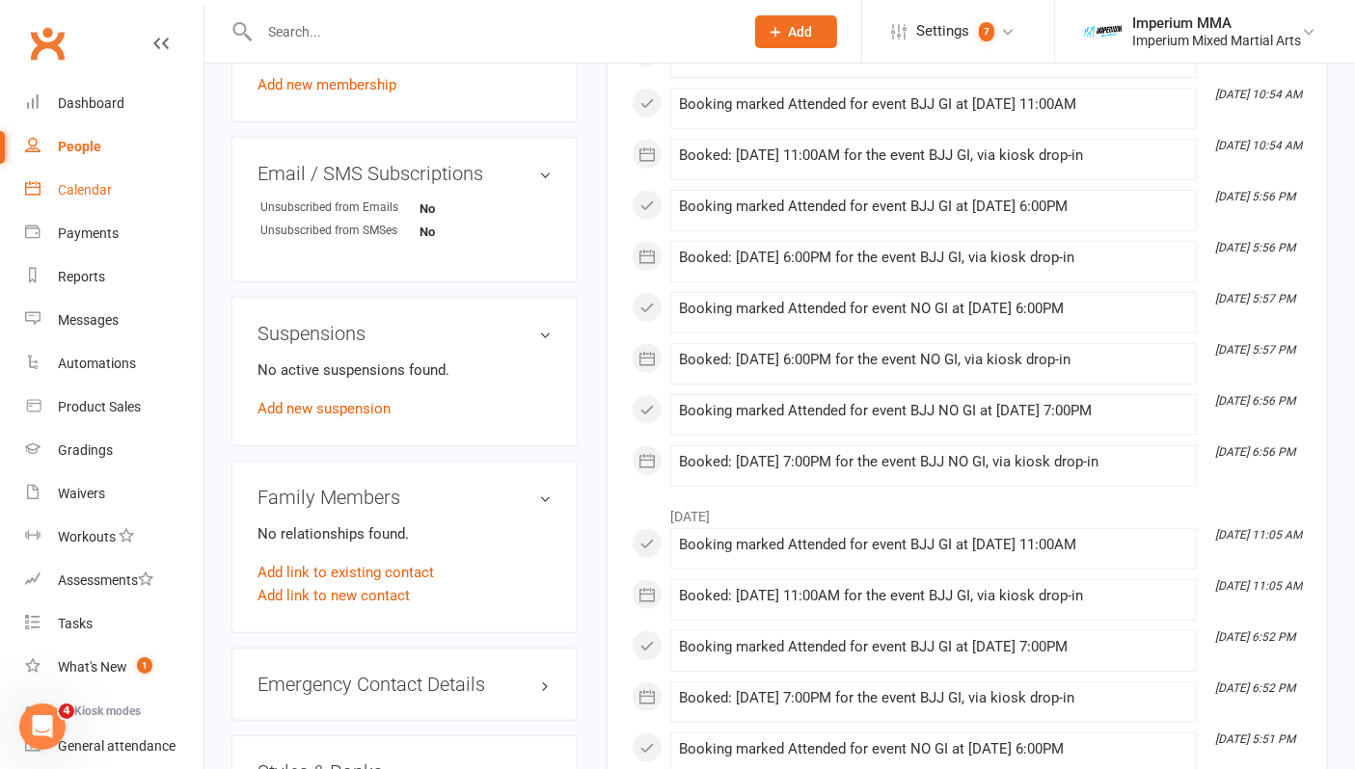
click at [72, 198] on link "Calendar" at bounding box center [114, 190] width 178 height 43
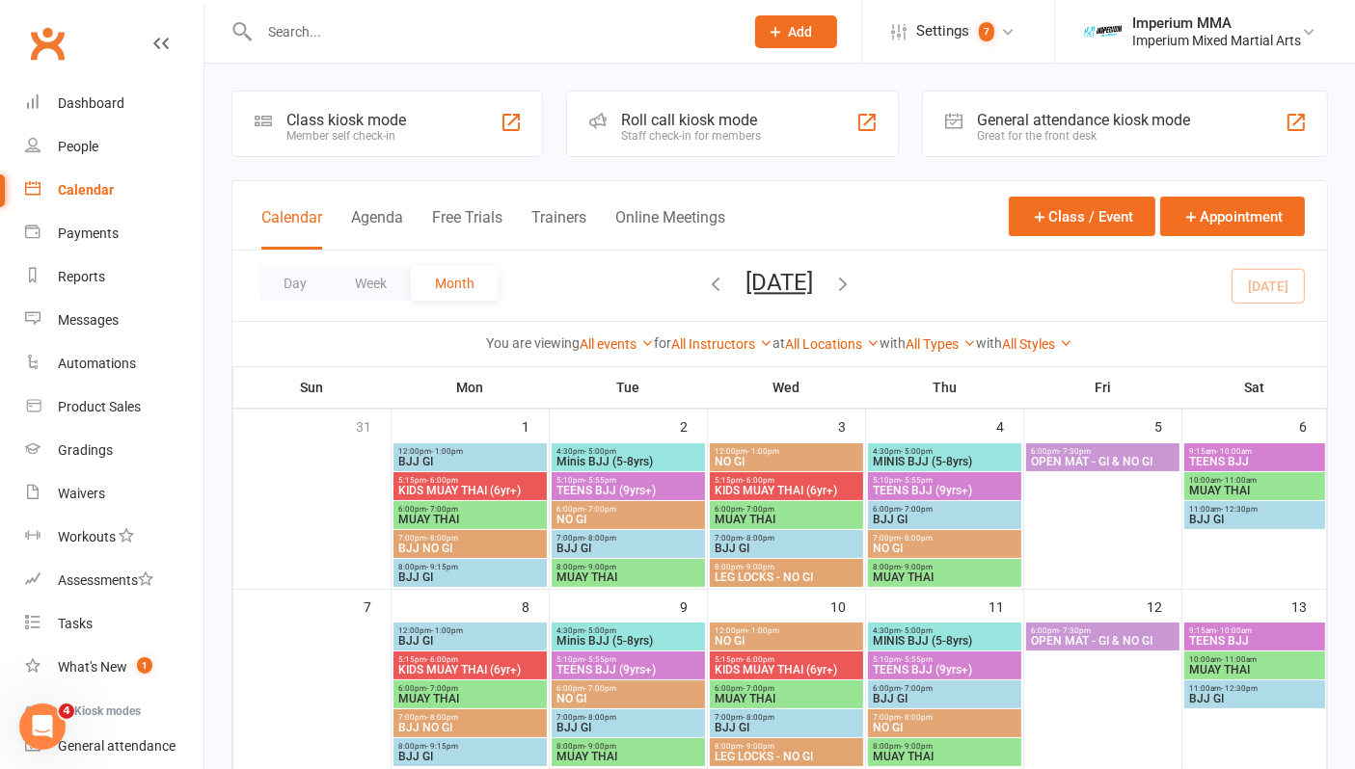
scroll to position [428, 0]
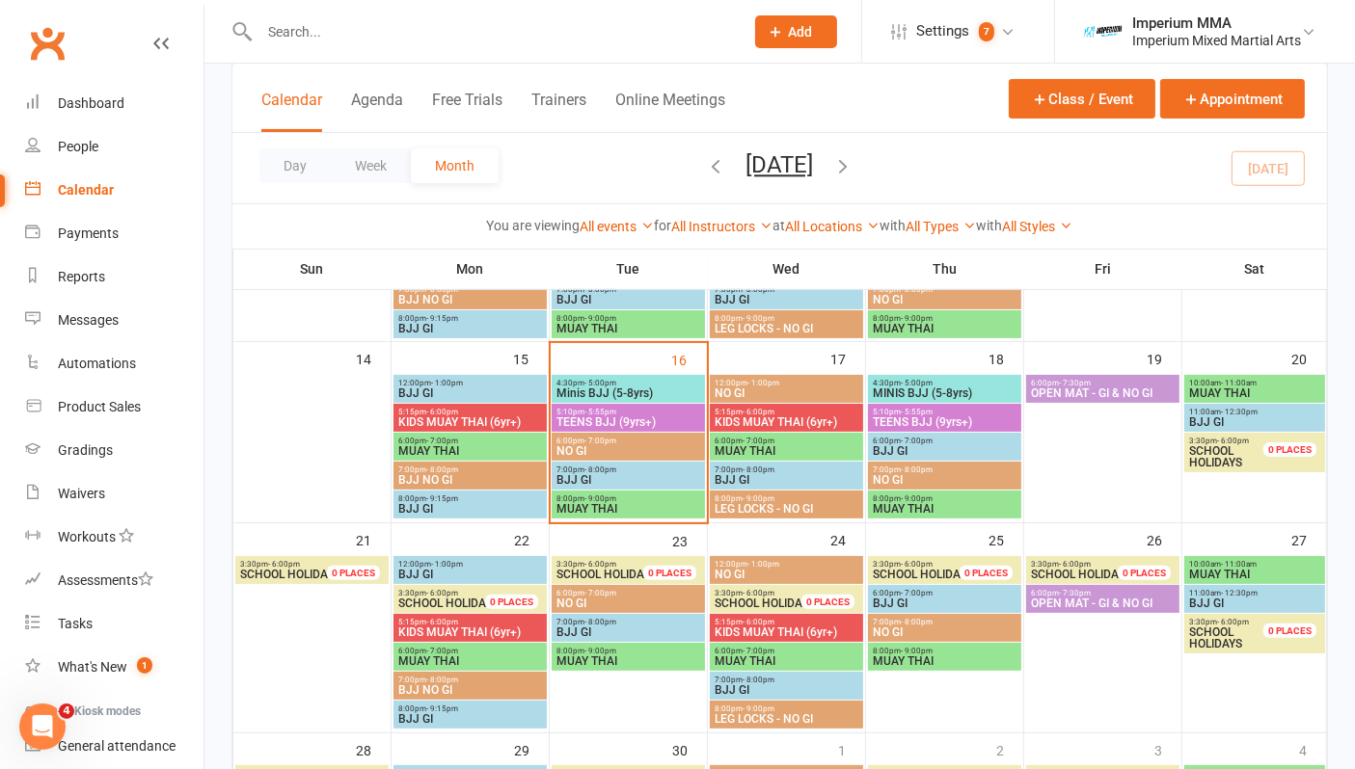
click at [617, 442] on span "6:00pm - 7:00pm" at bounding box center [628, 441] width 146 height 9
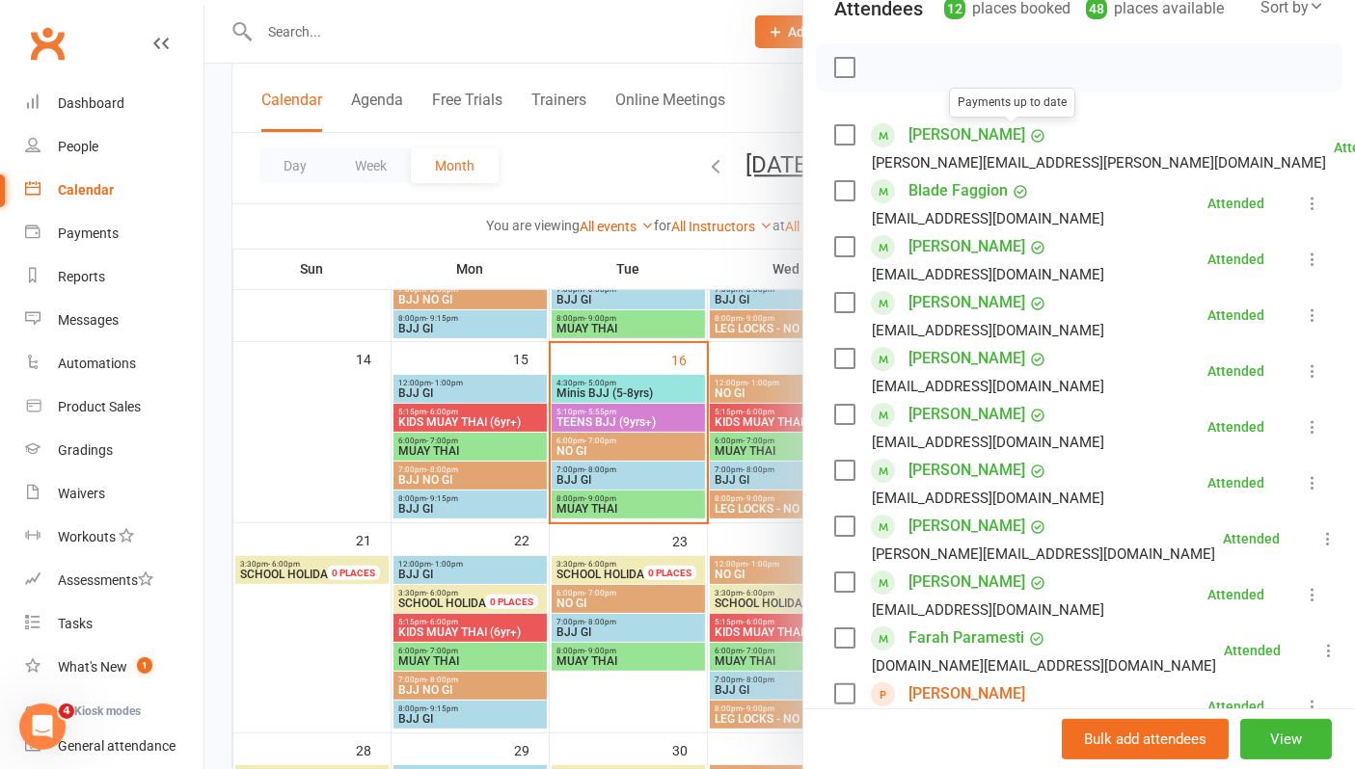
scroll to position [535, 0]
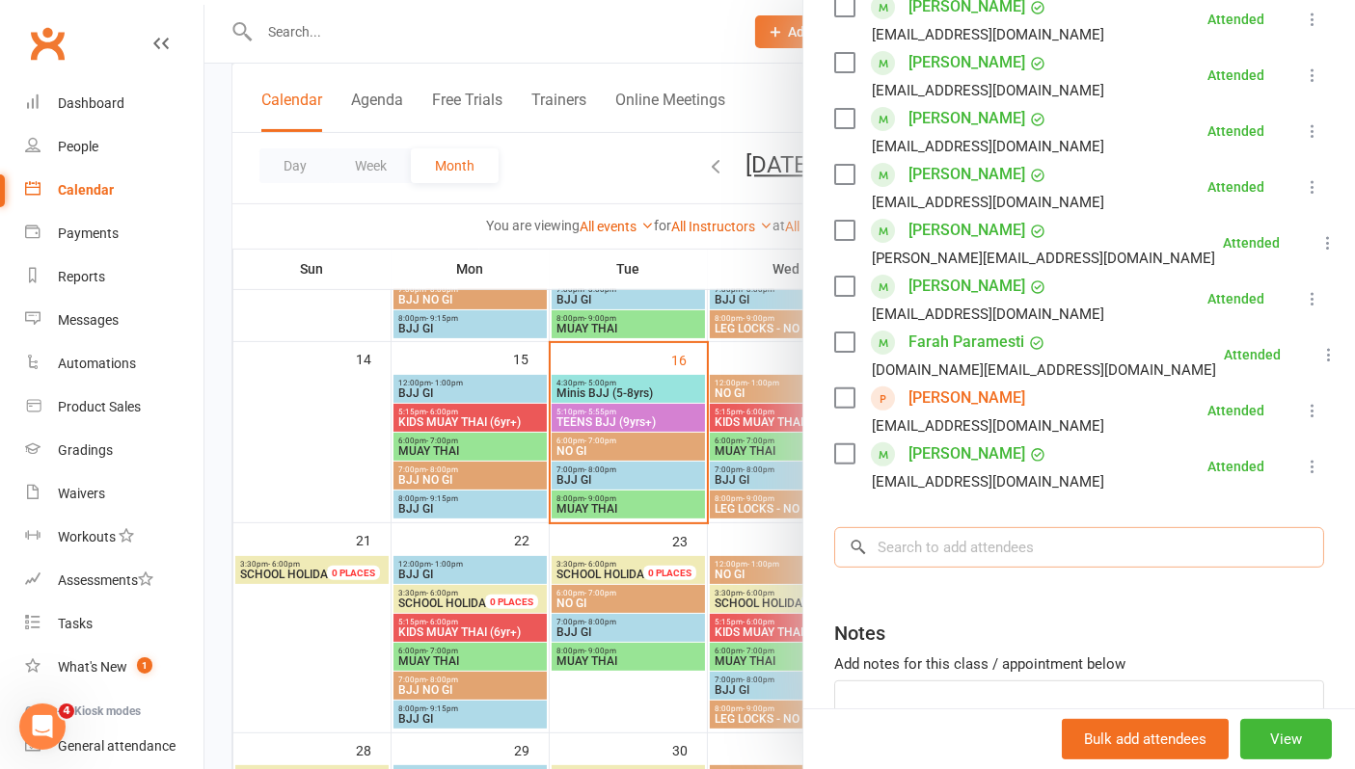
click at [1009, 553] on input "search" at bounding box center [1079, 547] width 490 height 40
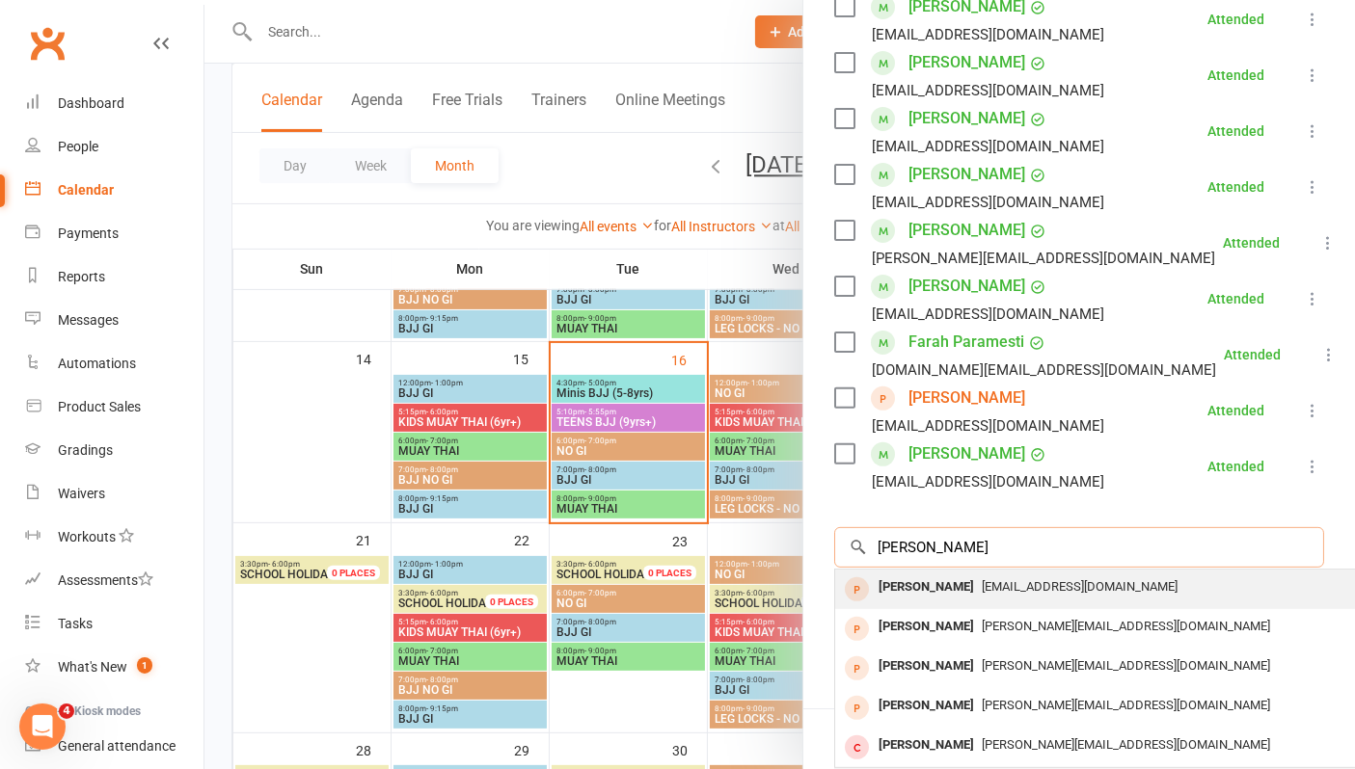
type input "[PERSON_NAME]"
click at [1009, 586] on span "[EMAIL_ADDRESS][DOMAIN_NAME]" at bounding box center [1080, 587] width 196 height 14
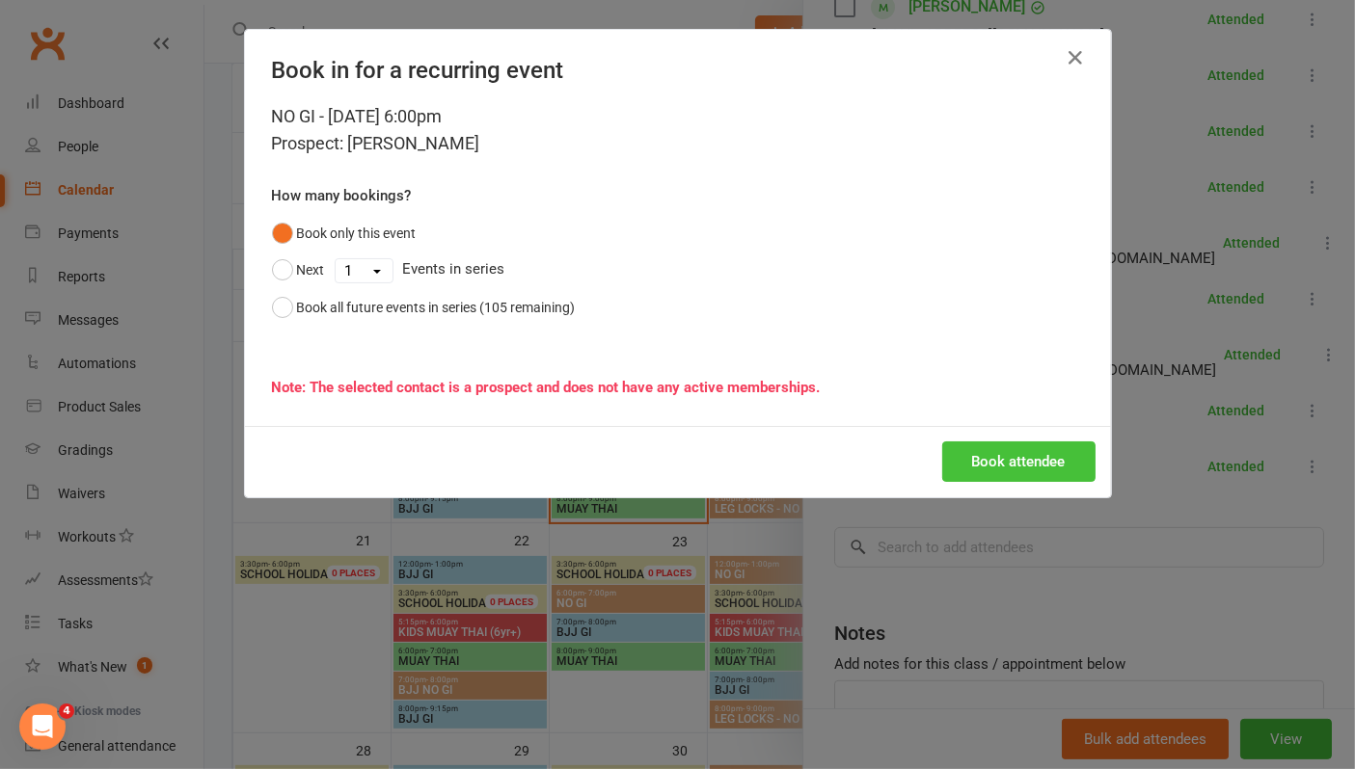
click at [1017, 463] on button "Book attendee" at bounding box center [1018, 462] width 153 height 40
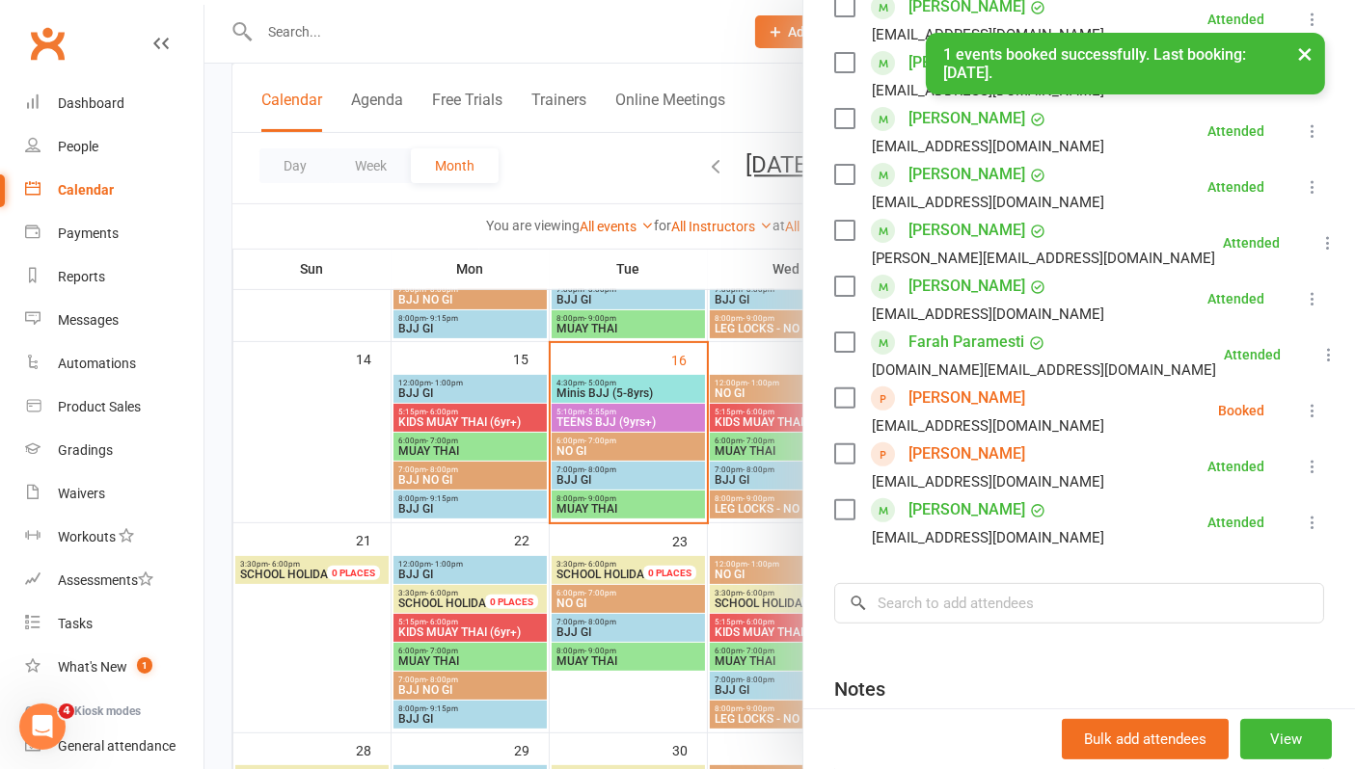
click at [1303, 409] on icon at bounding box center [1312, 410] width 19 height 19
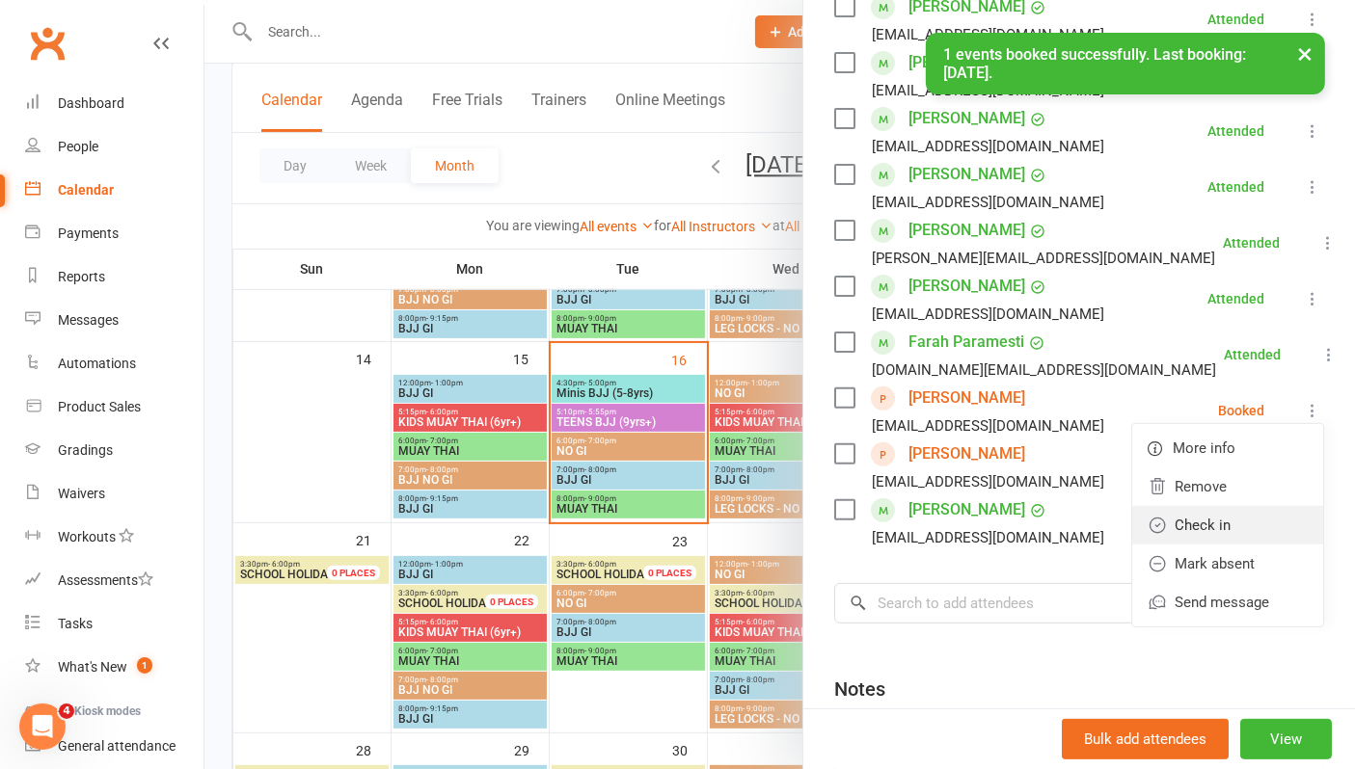
click at [1196, 523] on link "Check in" at bounding box center [1227, 525] width 191 height 39
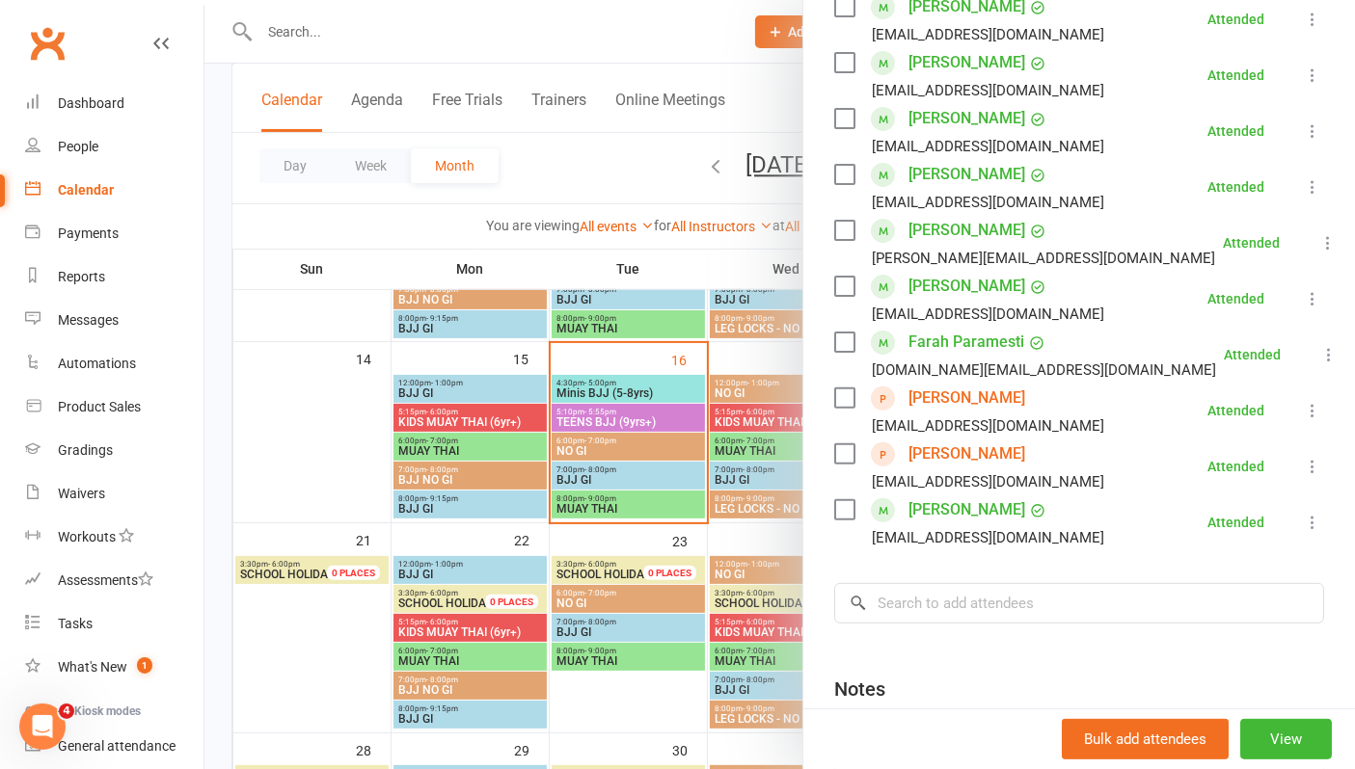
click at [938, 449] on link "Rachel Stevenson" at bounding box center [966, 454] width 117 height 31
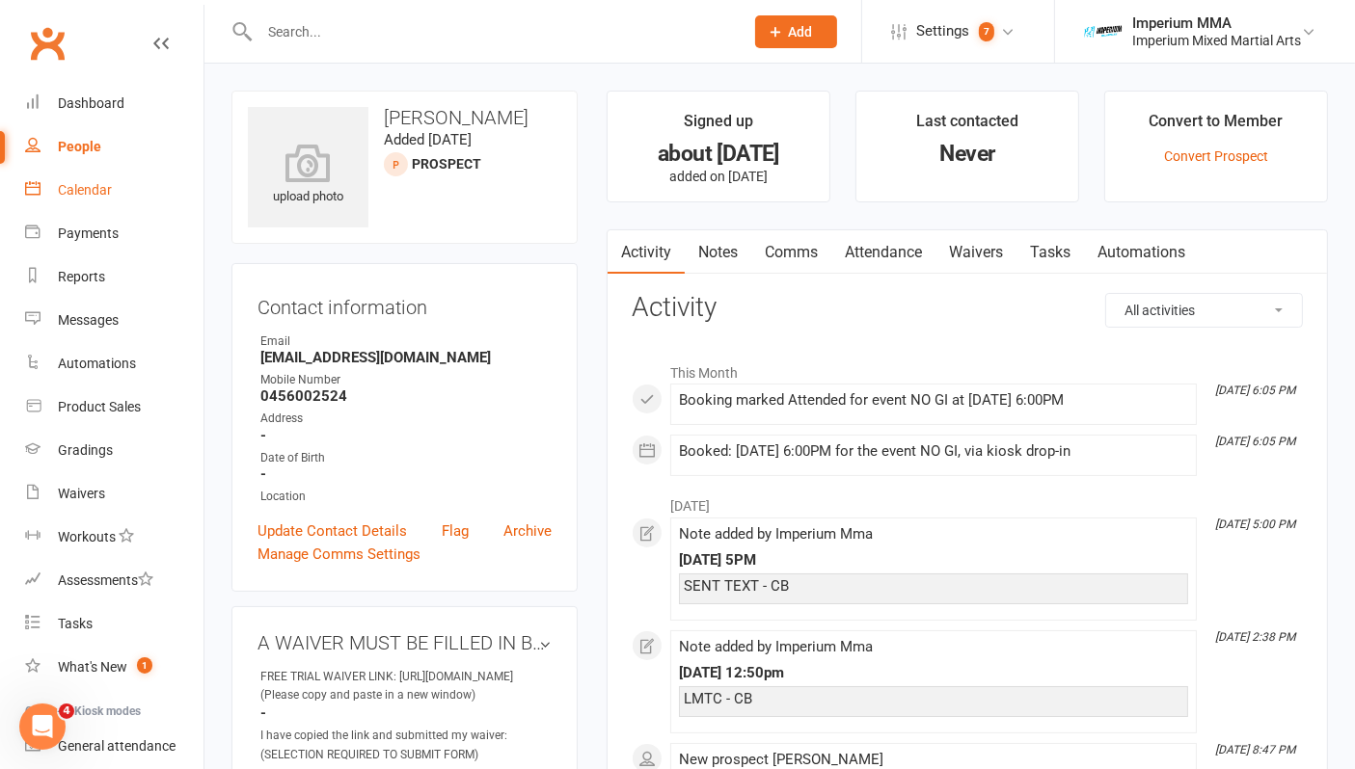
click at [85, 182] on div "Calendar" at bounding box center [85, 189] width 54 height 15
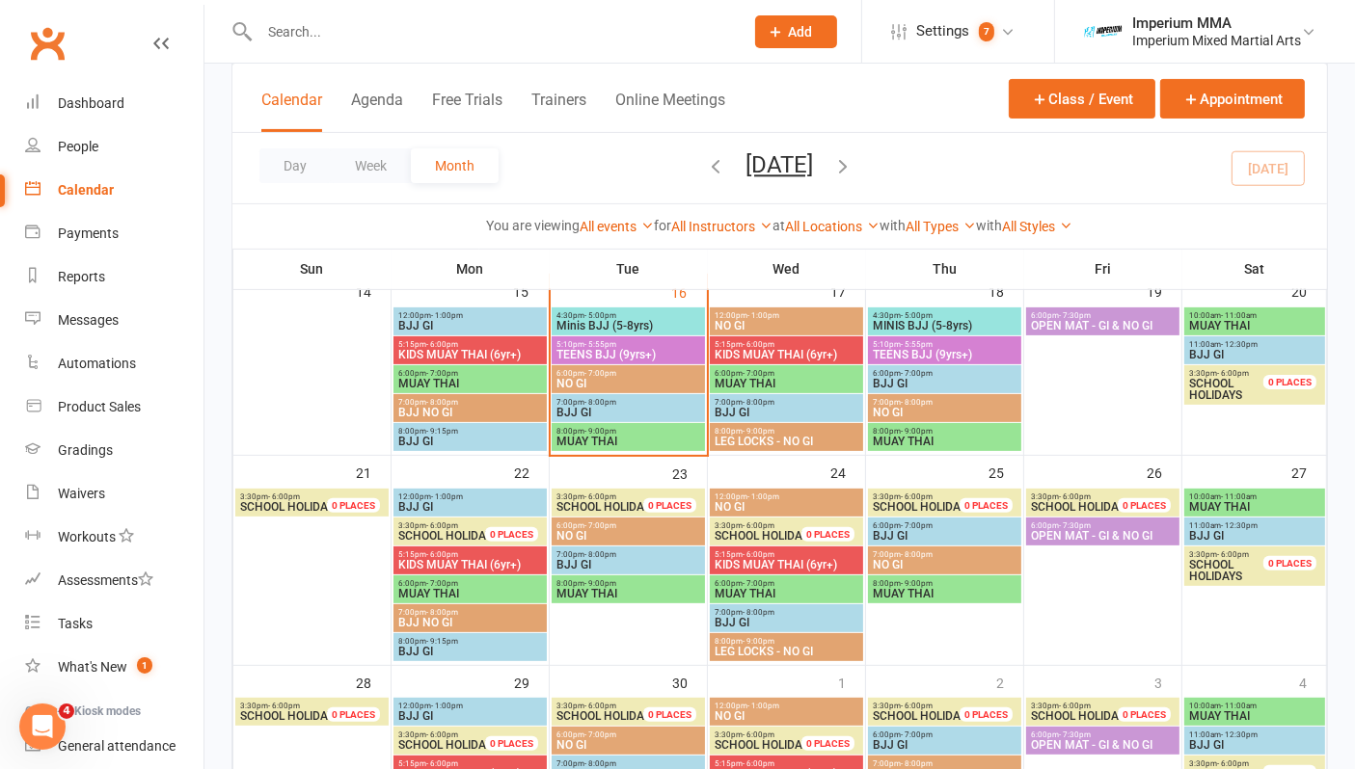
scroll to position [406, 0]
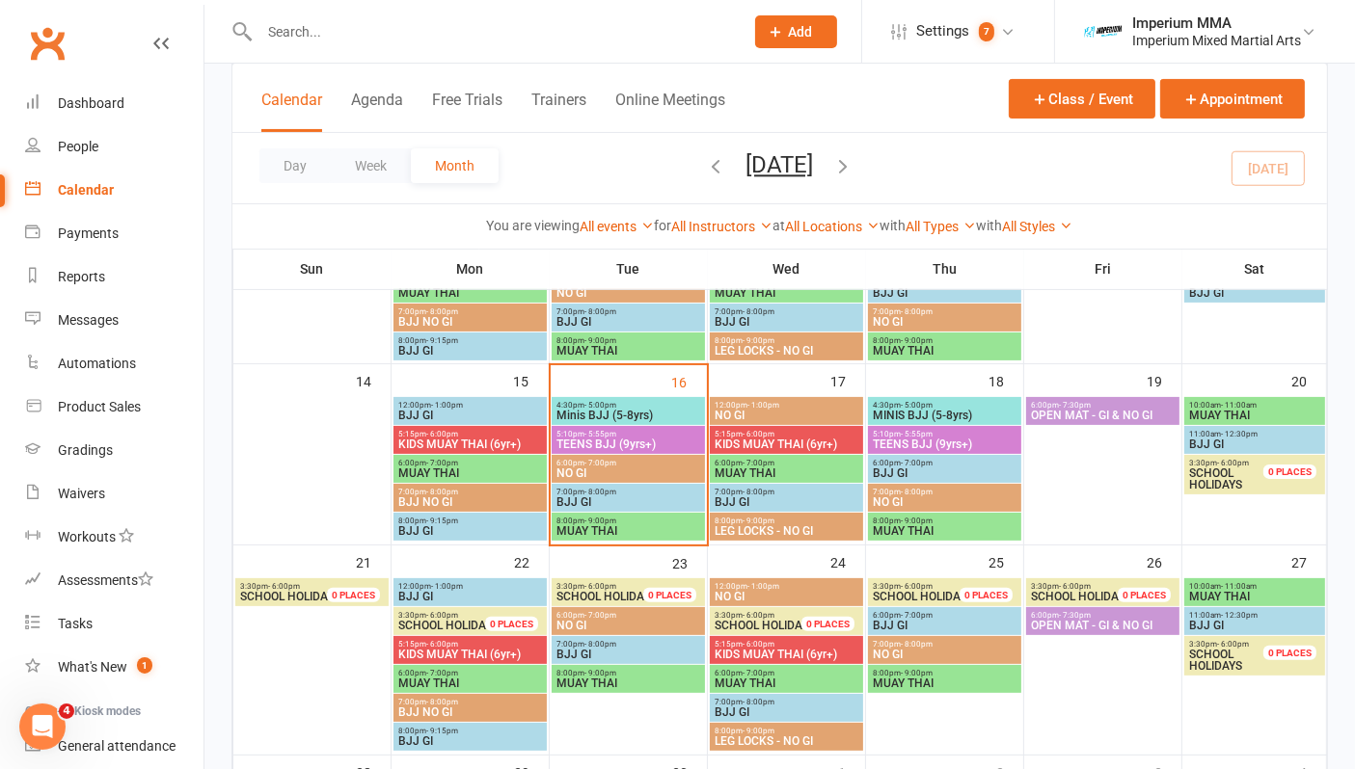
click at [619, 441] on span "TEENS BJJ (9yrs+)" at bounding box center [628, 445] width 146 height 12
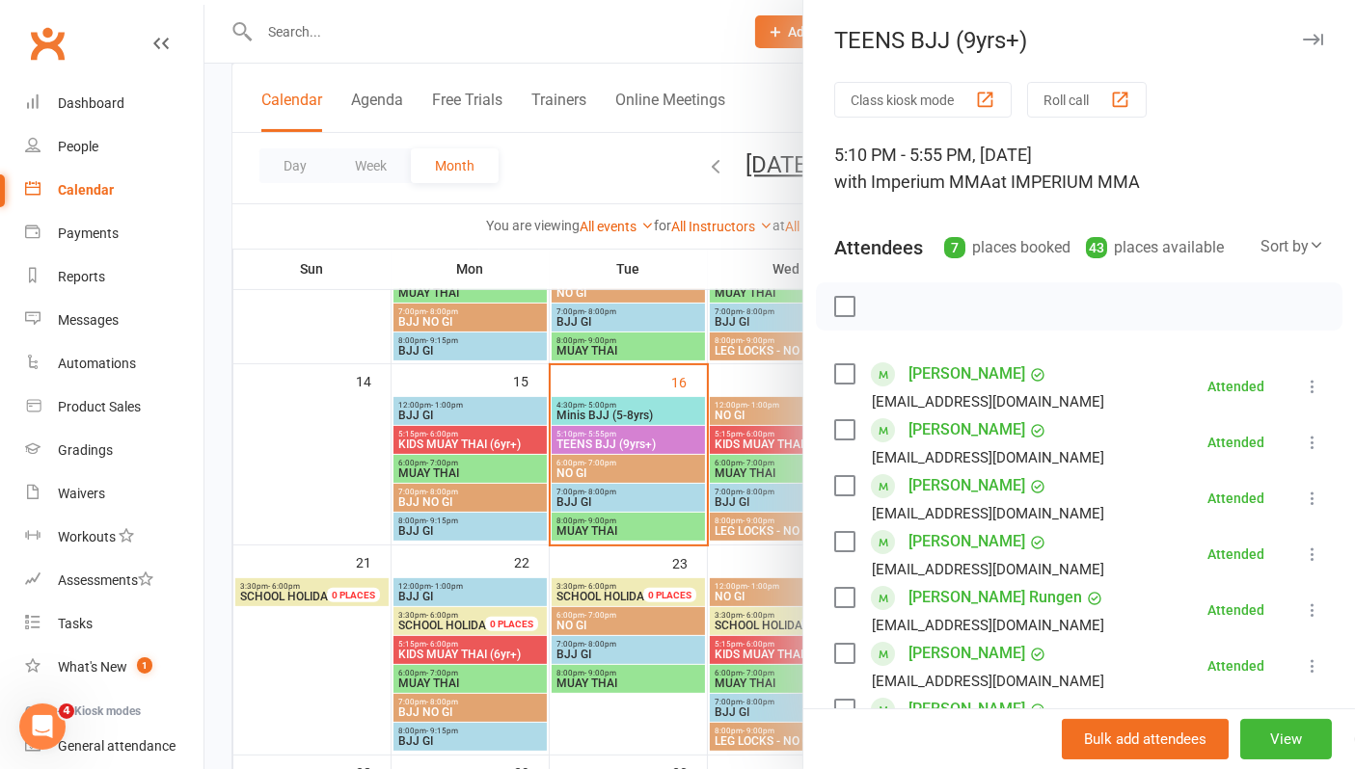
click at [611, 466] on div at bounding box center [779, 384] width 1150 height 769
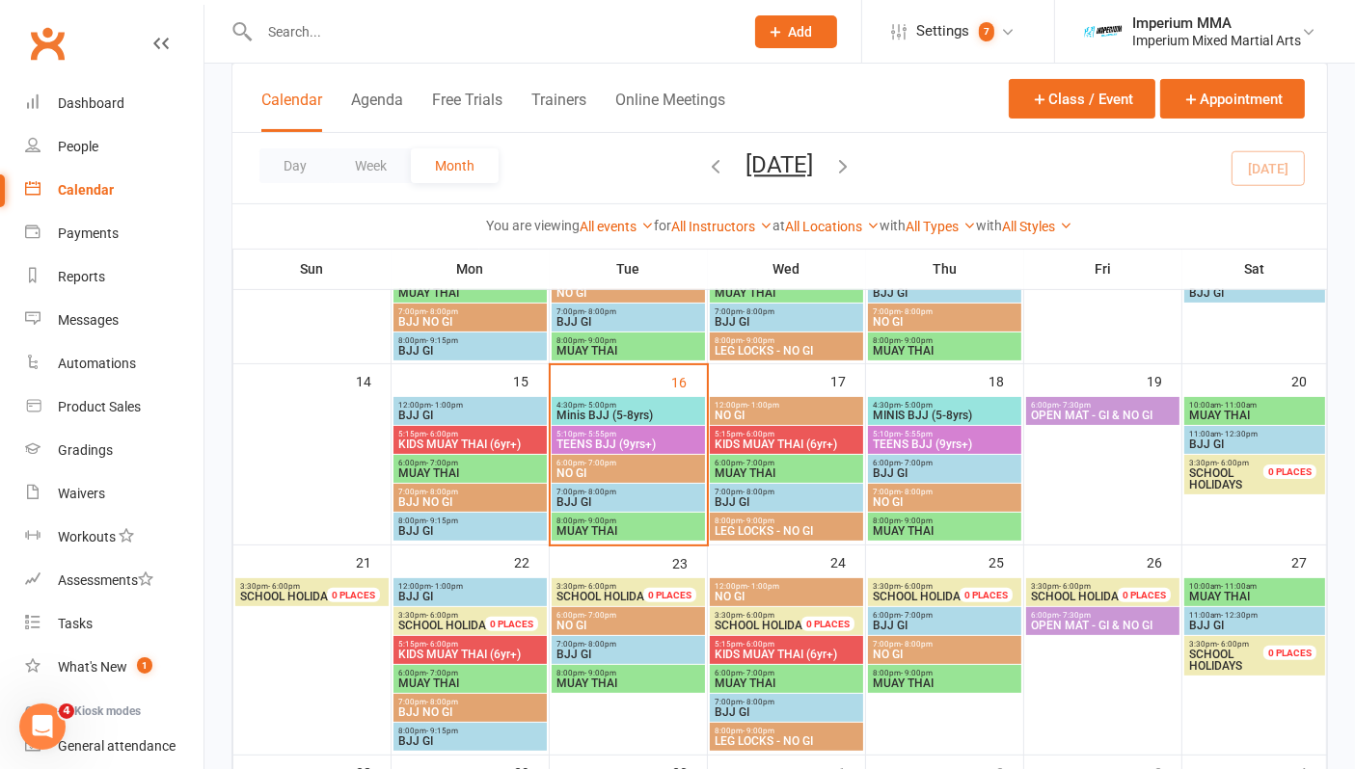
click at [611, 466] on span "- 7:00pm" at bounding box center [600, 463] width 32 height 9
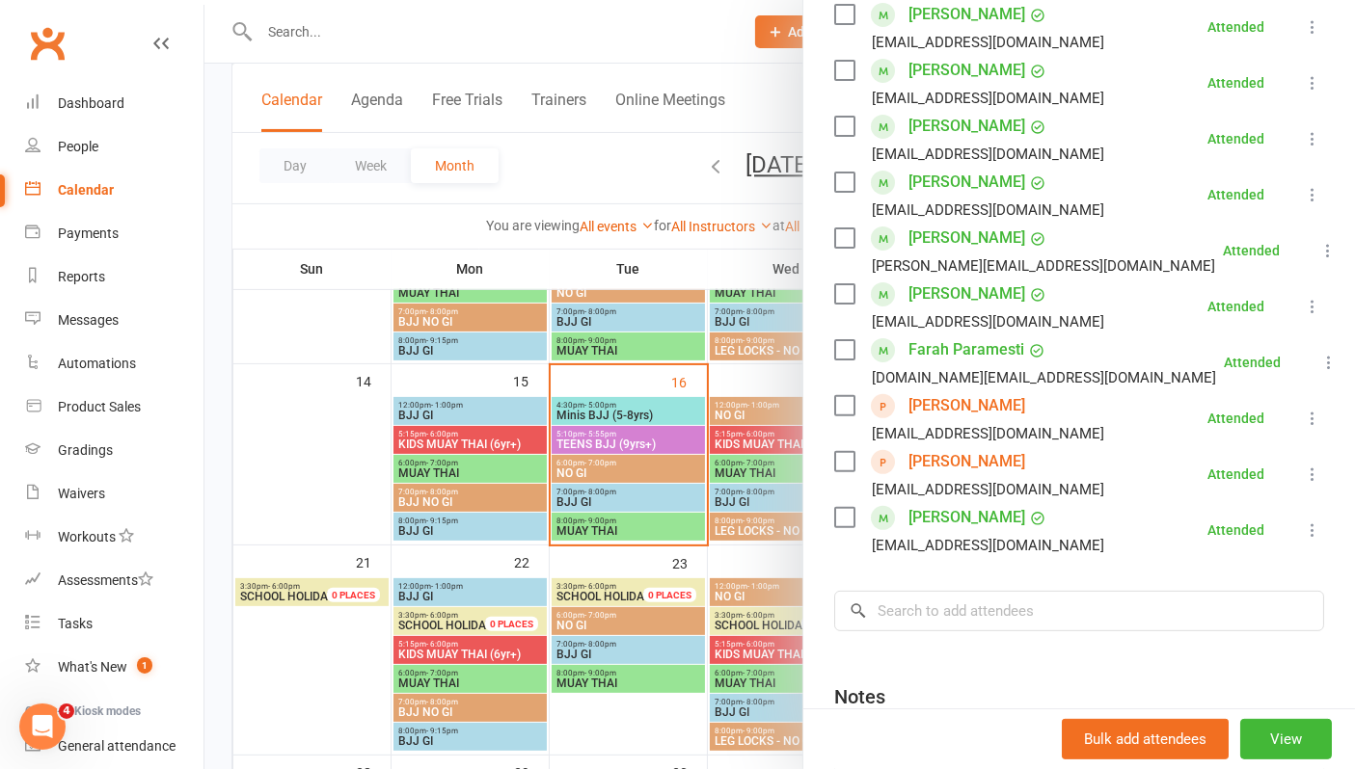
scroll to position [535, 0]
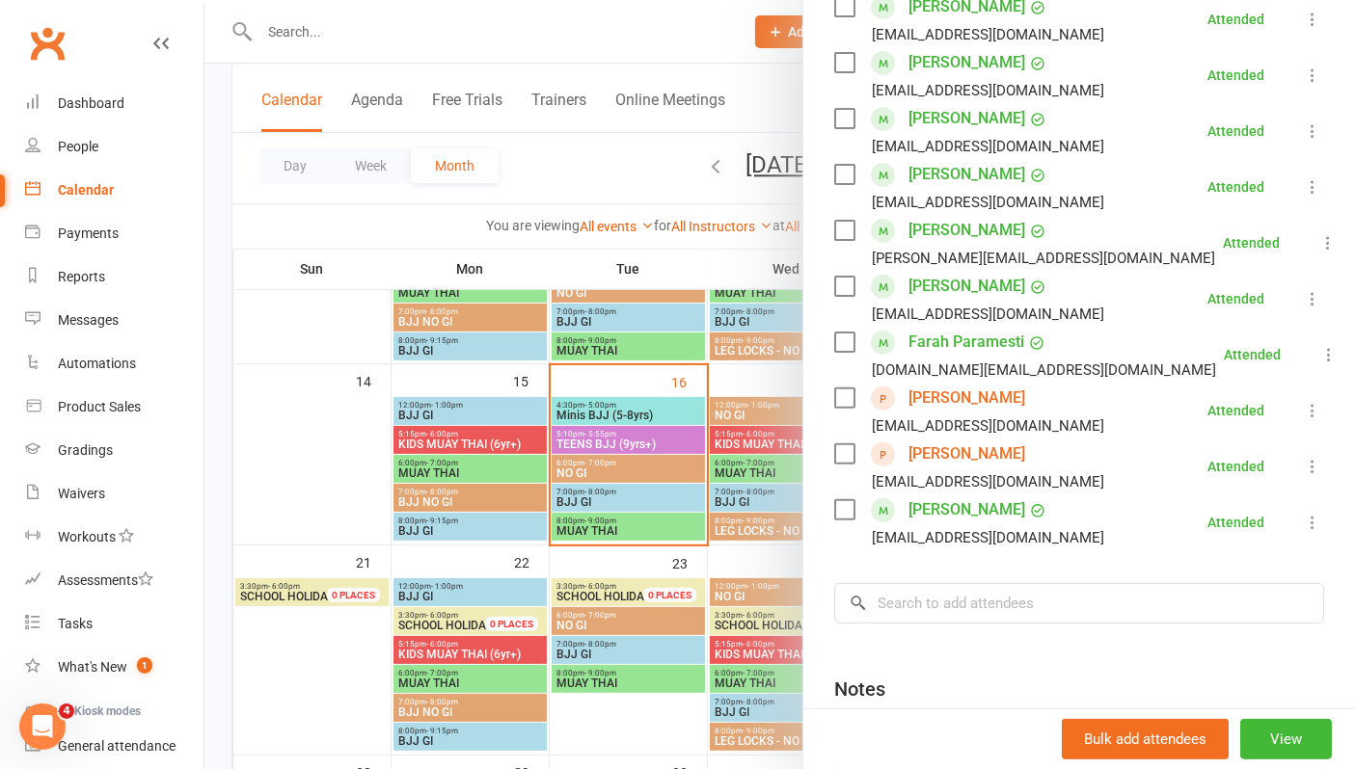
click at [1303, 465] on icon at bounding box center [1312, 466] width 19 height 19
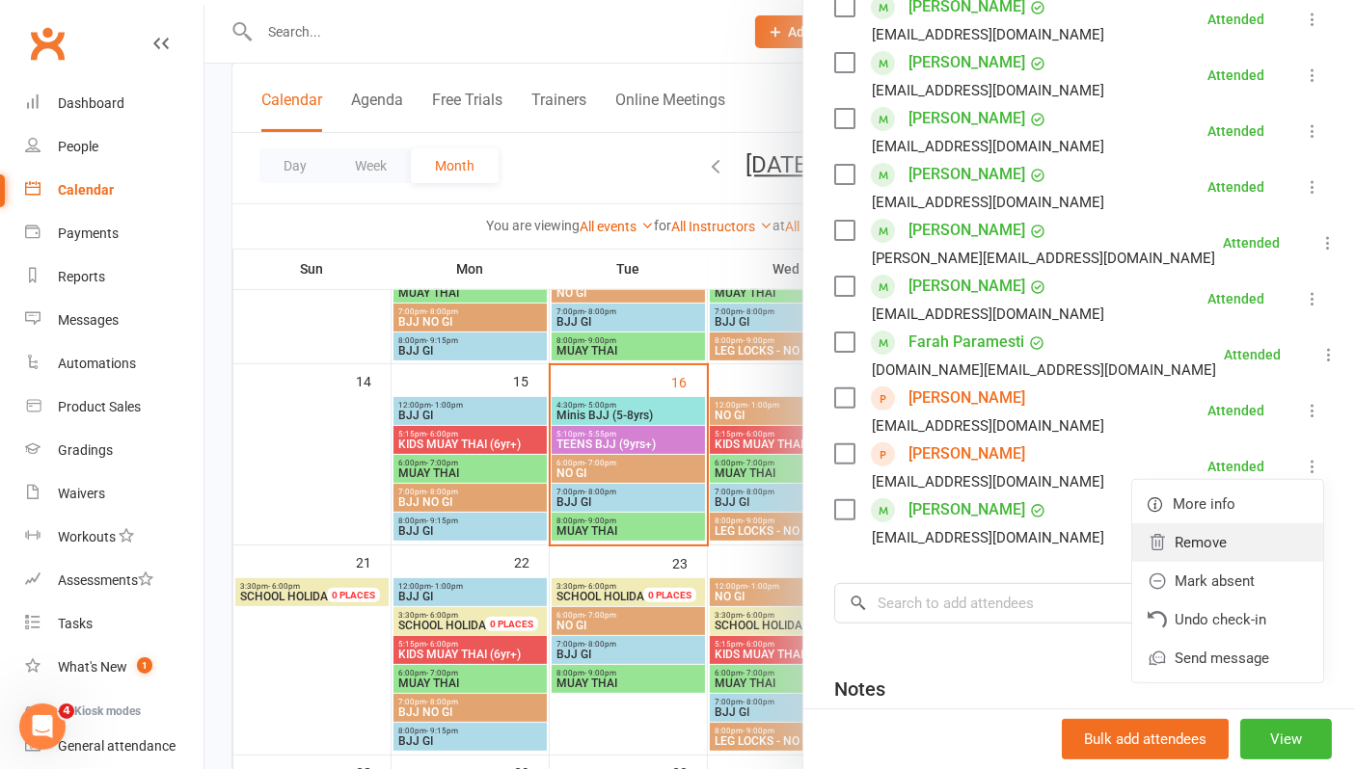
click at [1173, 536] on link "Remove" at bounding box center [1227, 543] width 191 height 39
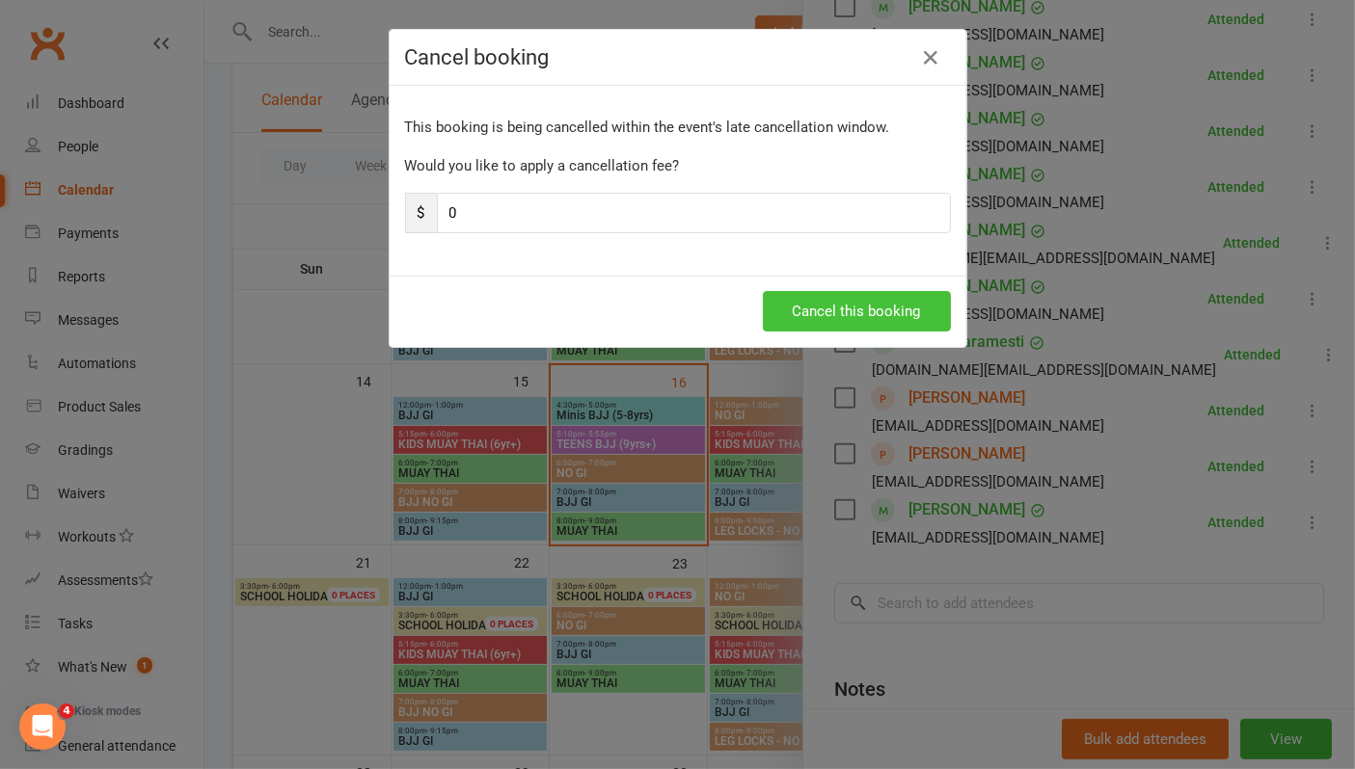
click at [859, 310] on button "Cancel this booking" at bounding box center [857, 311] width 188 height 40
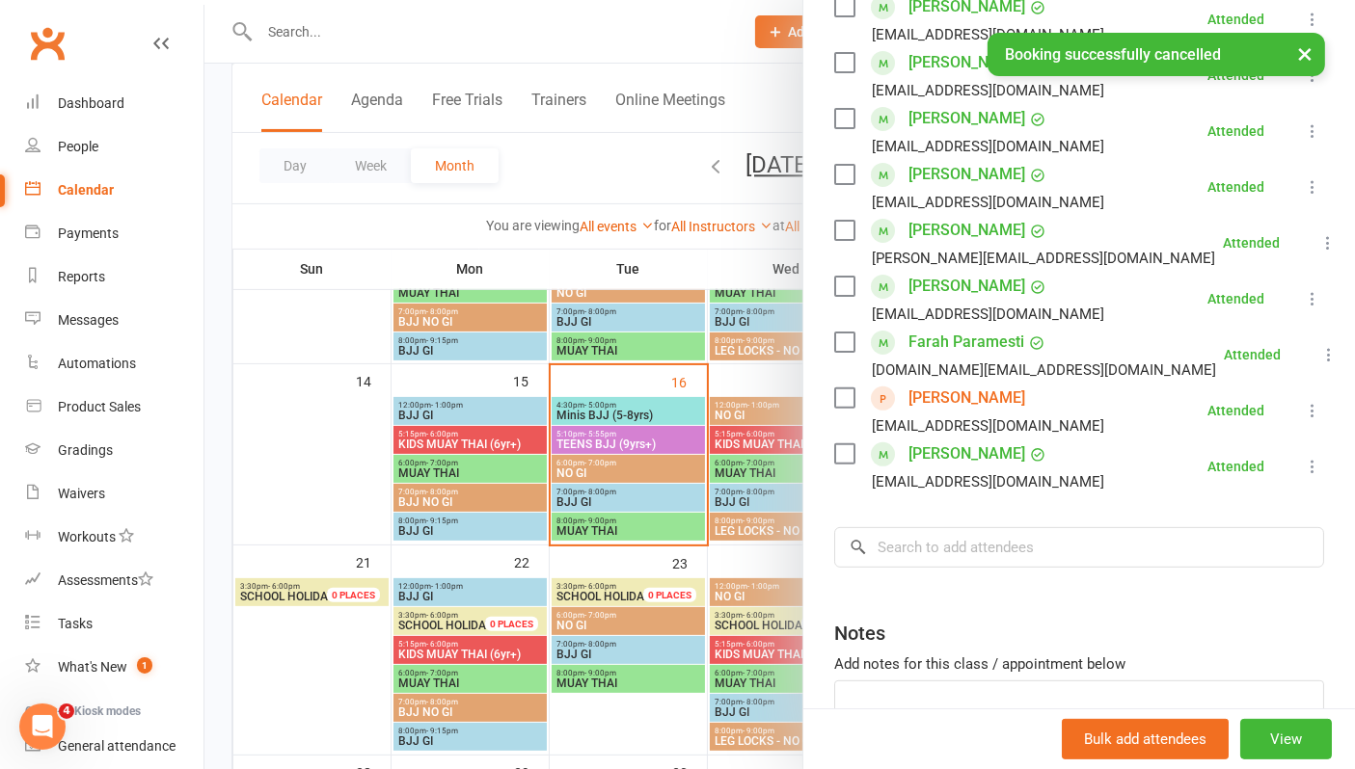
click at [958, 405] on link "[PERSON_NAME]" at bounding box center [966, 398] width 117 height 31
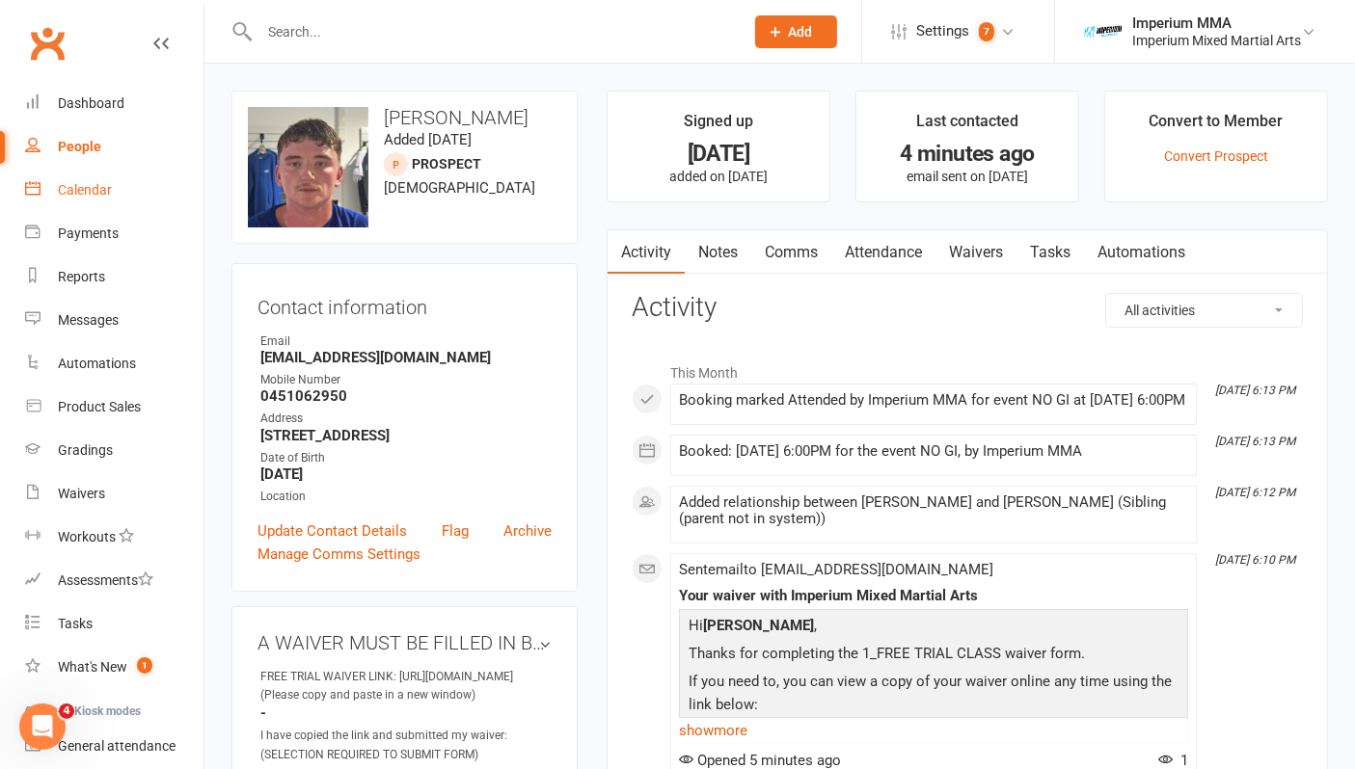
click at [72, 195] on div "Calendar" at bounding box center [85, 189] width 54 height 15
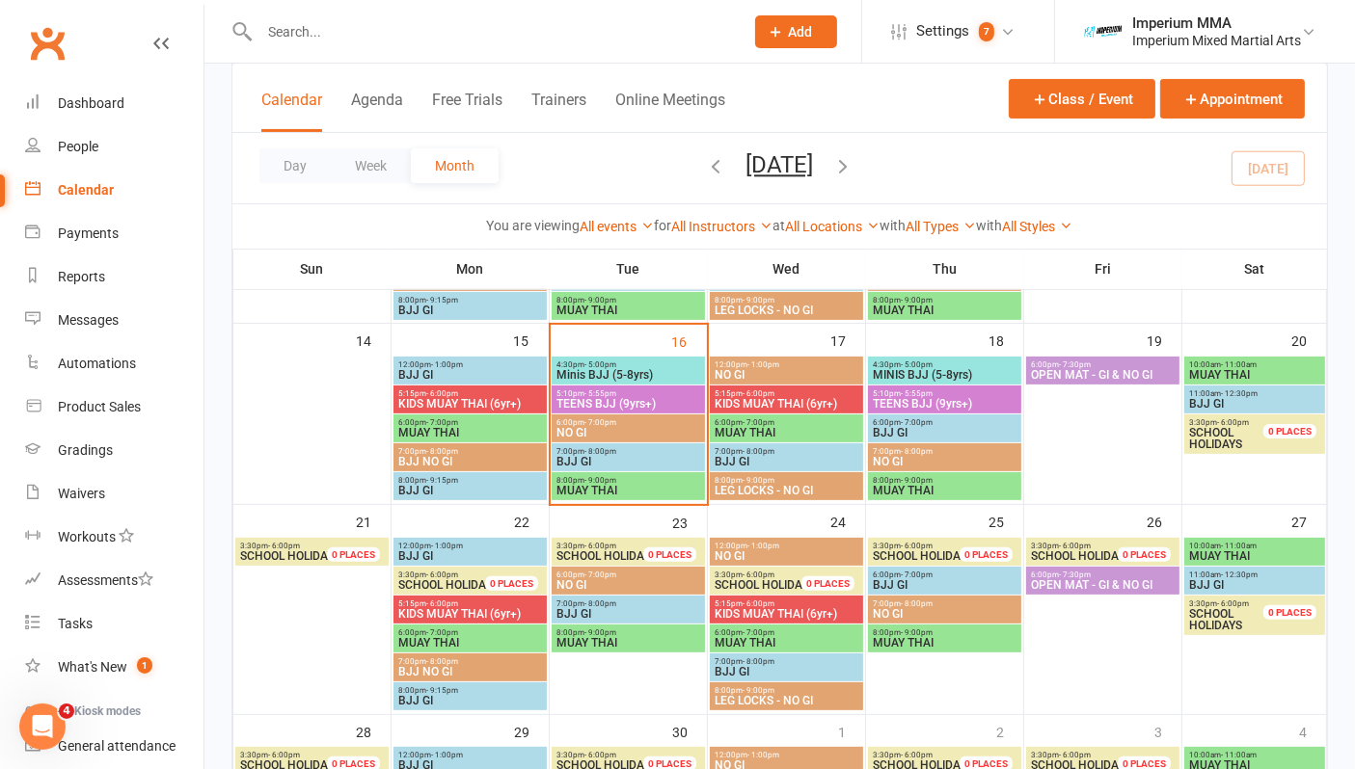
scroll to position [428, 0]
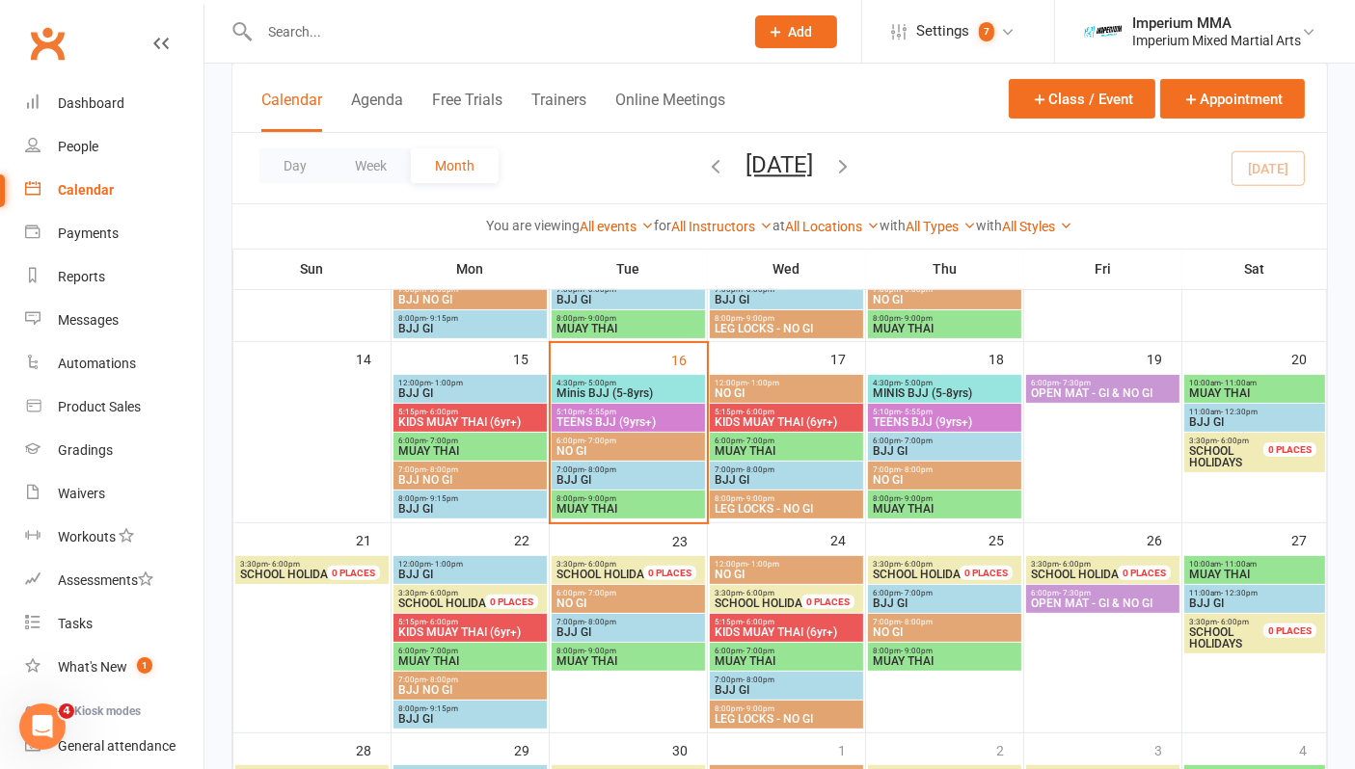
click at [606, 446] on span "NO GI" at bounding box center [628, 451] width 146 height 12
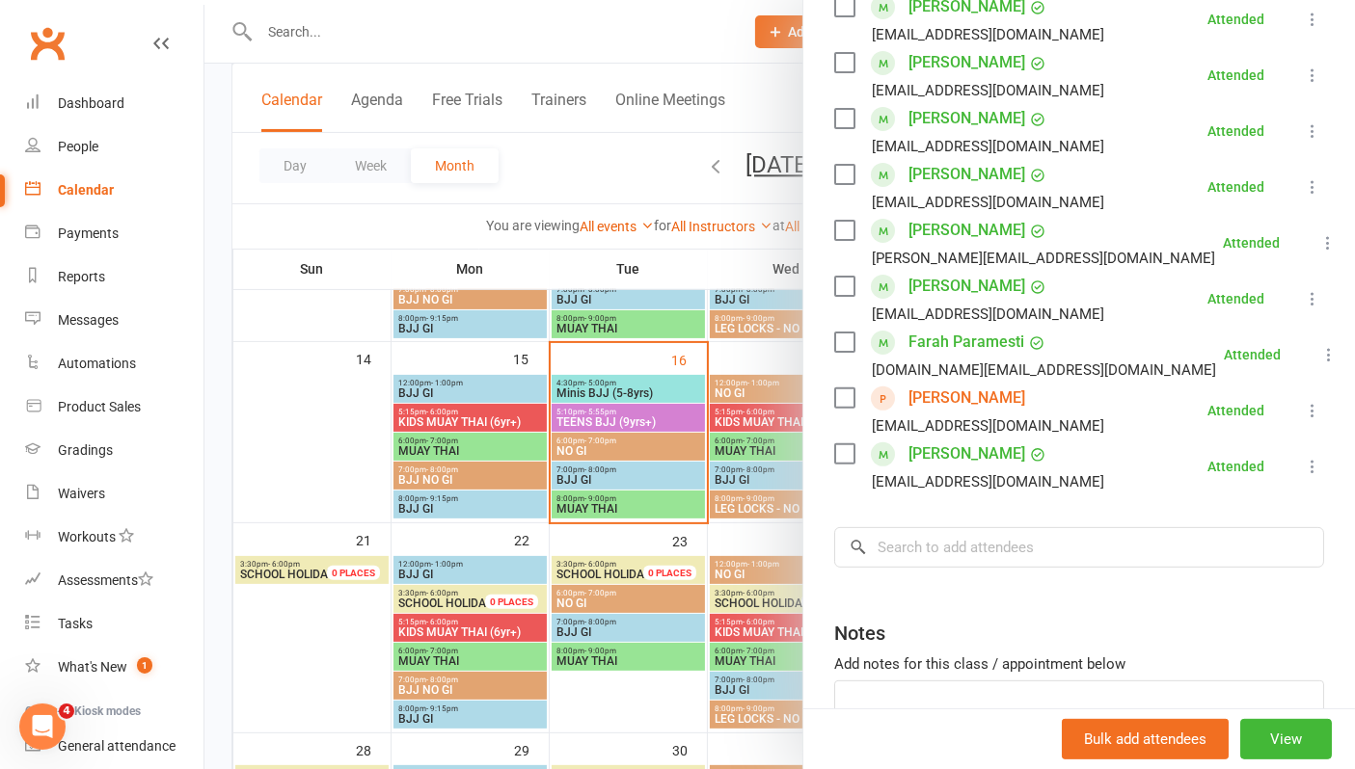
scroll to position [0, 0]
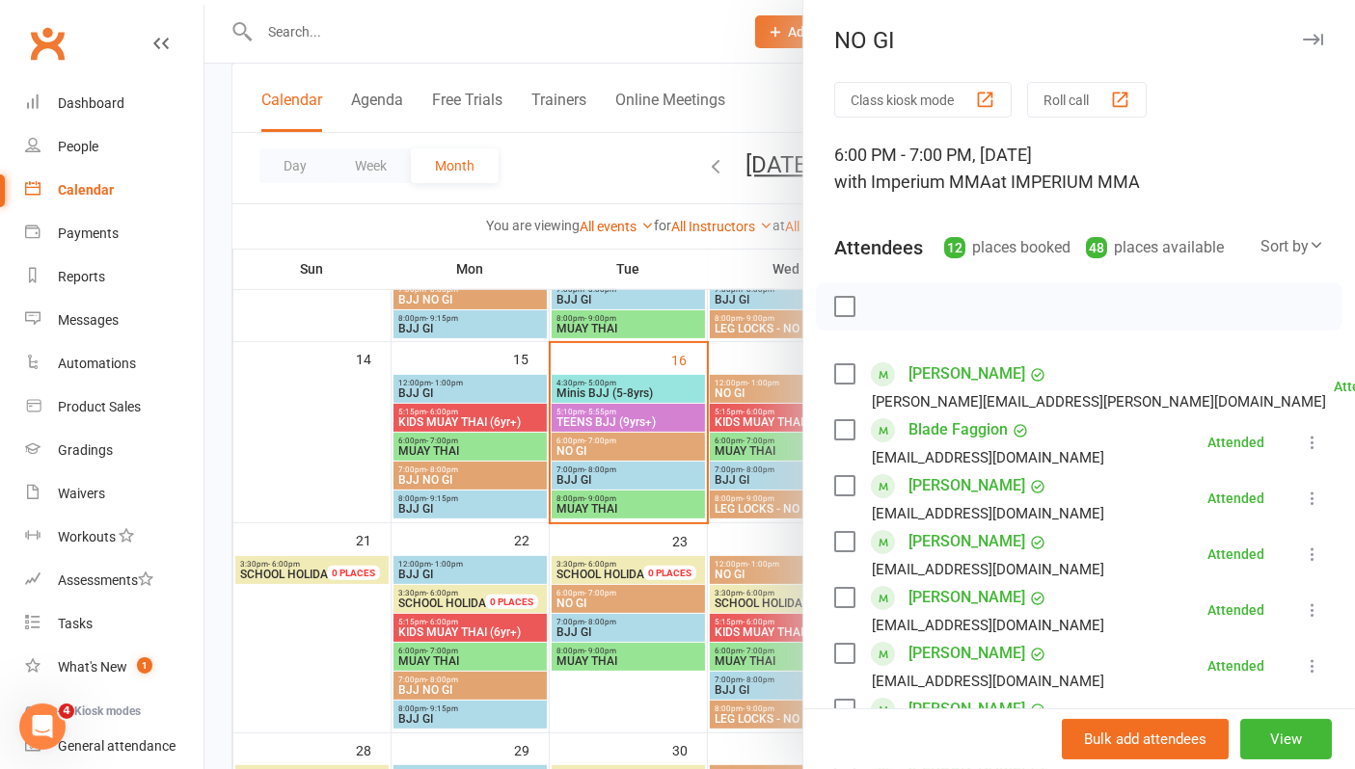
click at [1301, 45] on button "button" at bounding box center [1312, 39] width 23 height 23
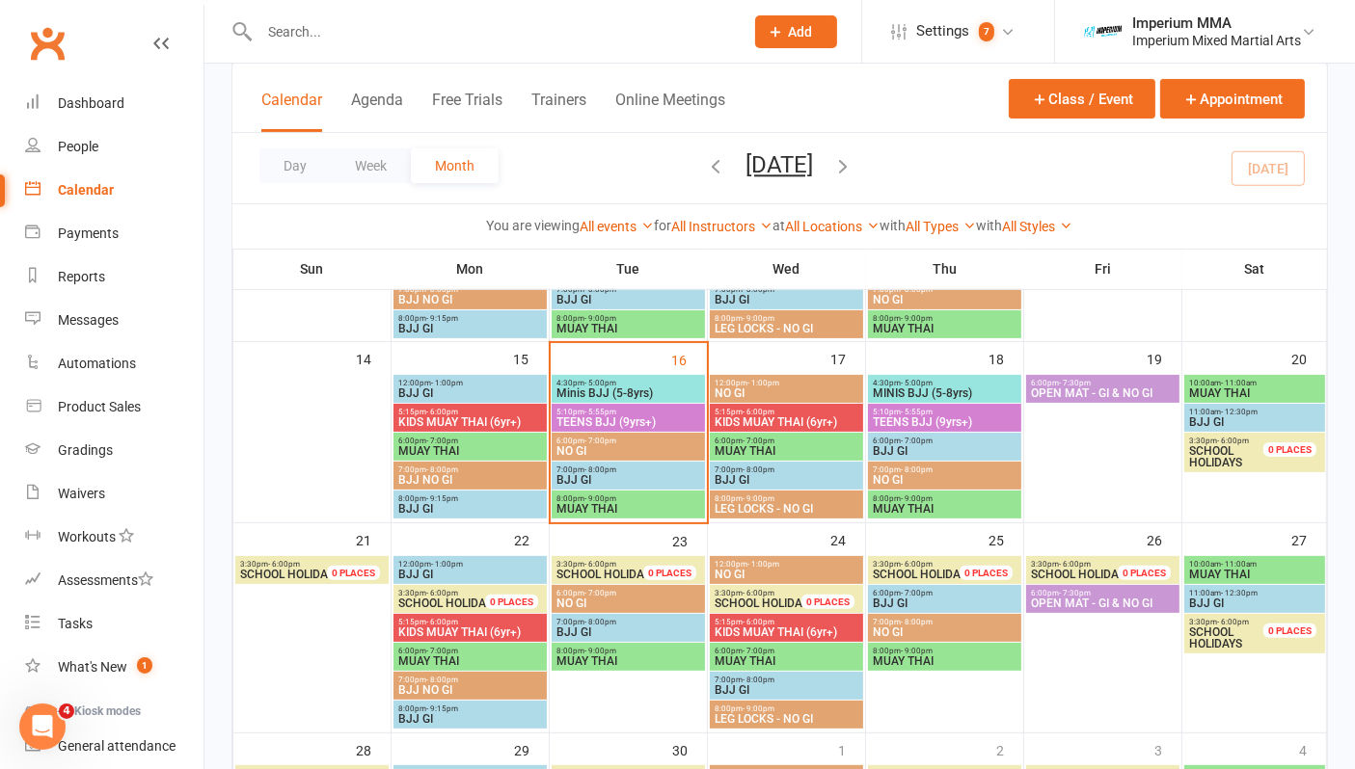
click at [457, 39] on input "text" at bounding box center [492, 31] width 476 height 27
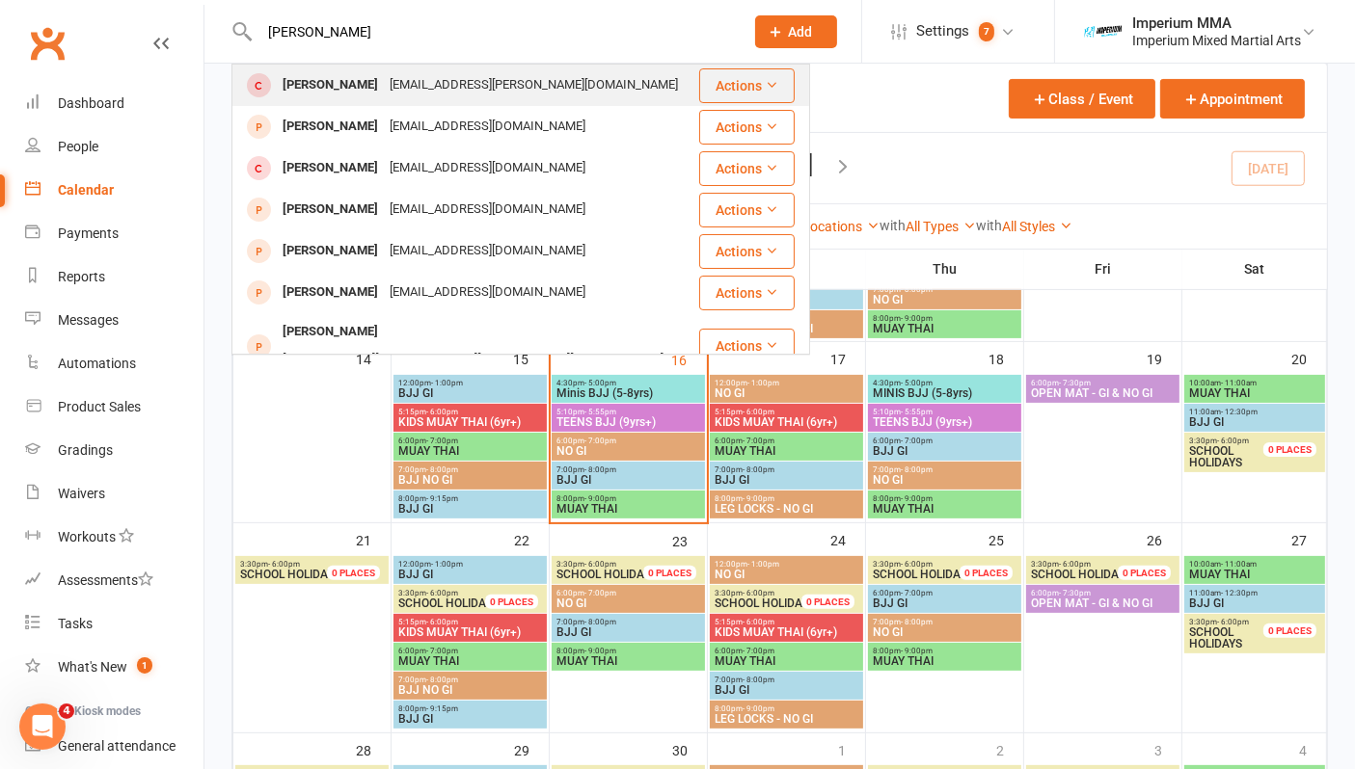
type input "lucas daw"
click at [342, 87] on div "Lucas Dawood" at bounding box center [330, 85] width 107 height 28
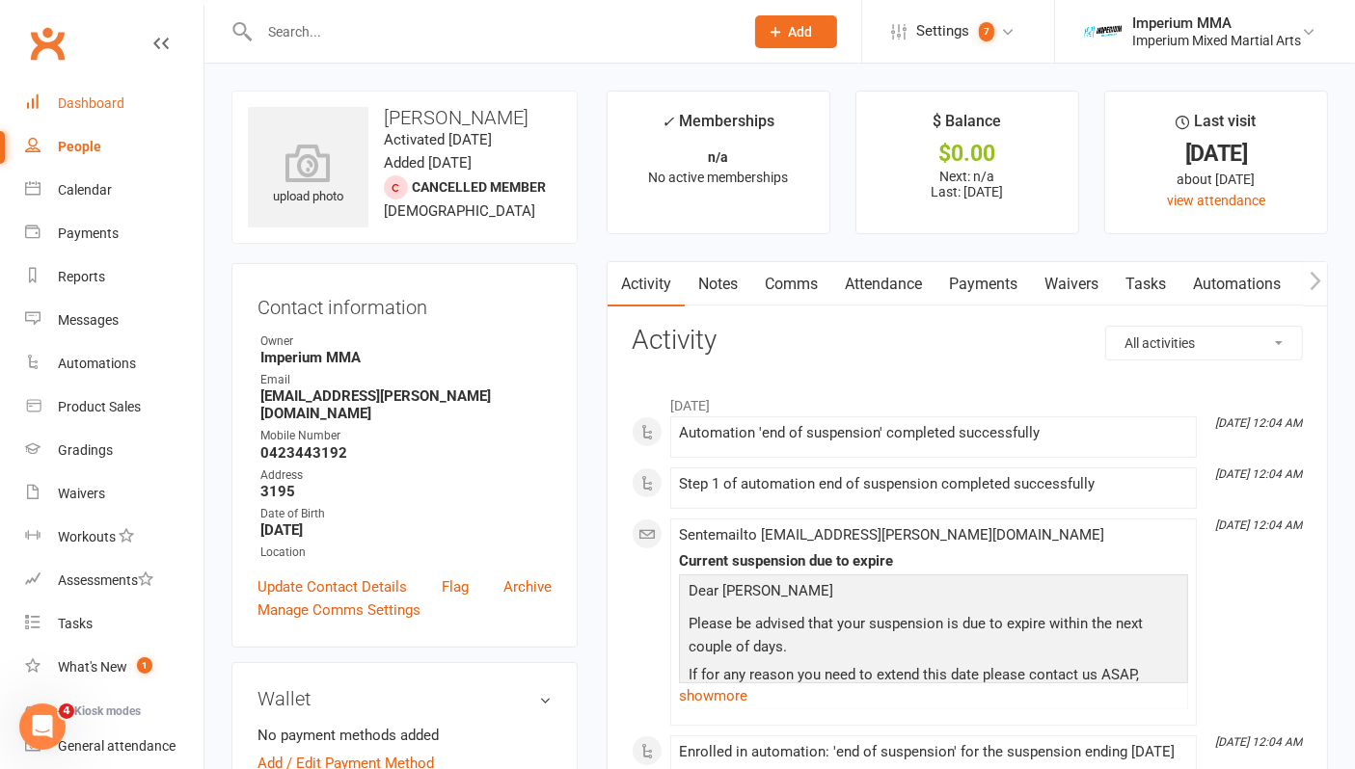
click at [76, 110] on div "Dashboard" at bounding box center [91, 102] width 67 height 15
